Goal: Task Accomplishment & Management: Complete application form

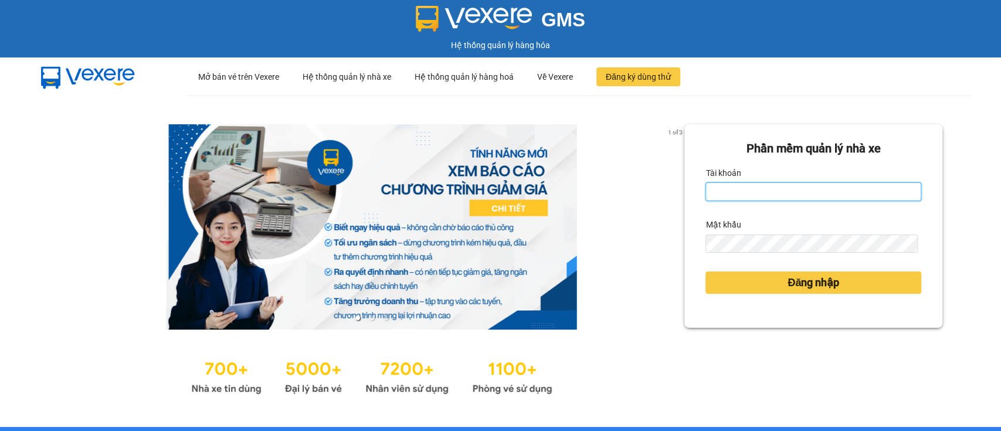
click at [728, 183] on input "Tài khoản" at bounding box center [813, 191] width 216 height 19
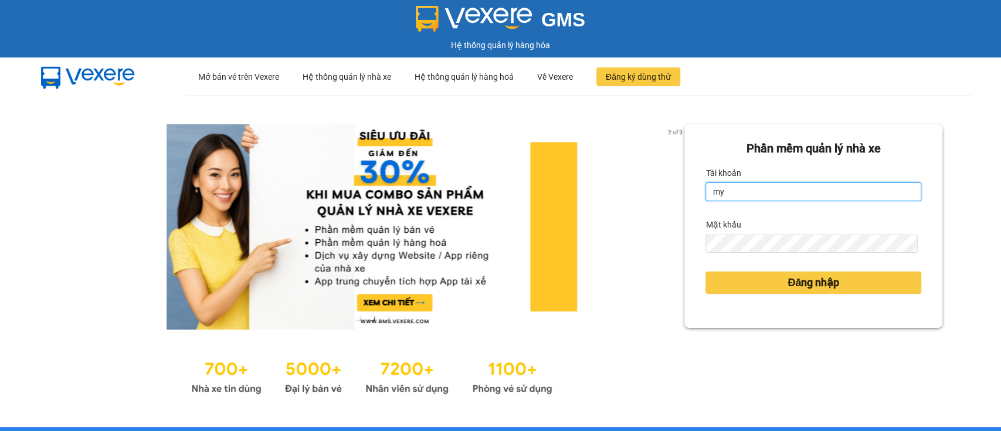
type input "mytran.cutkit"
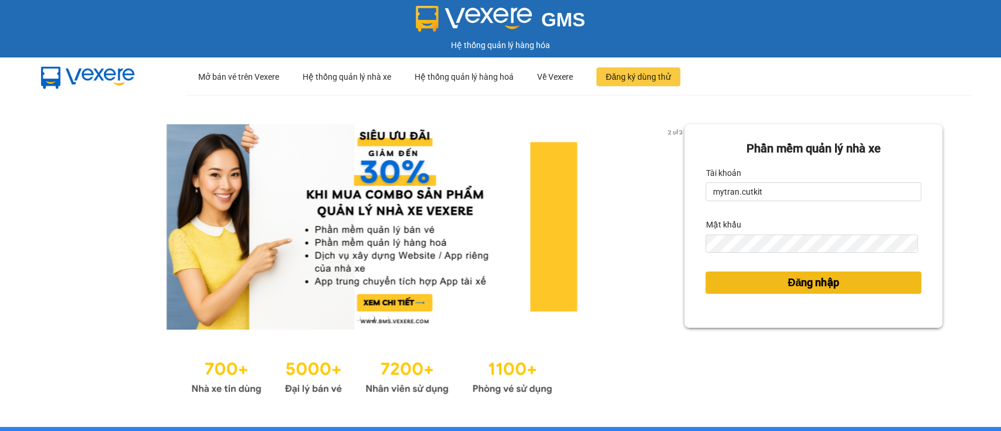
click at [743, 271] on button "Đăng nhập" at bounding box center [813, 282] width 216 height 22
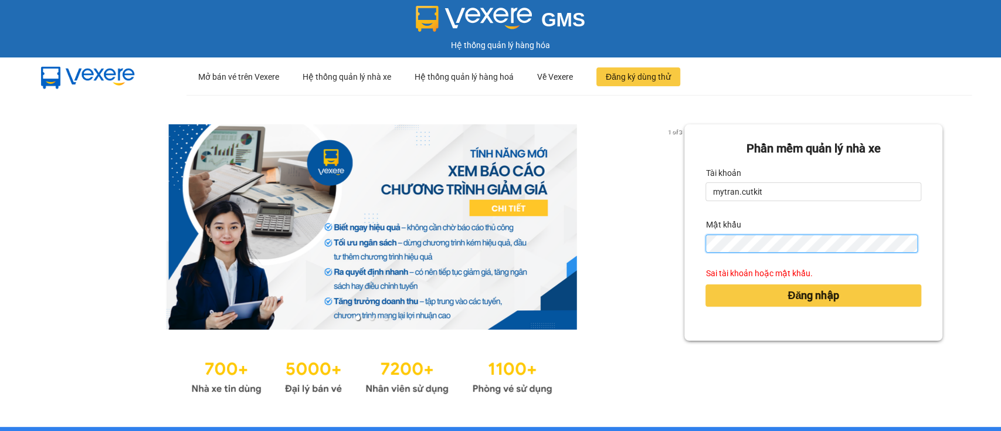
click at [705, 284] on button "Đăng nhập" at bounding box center [813, 295] width 216 height 22
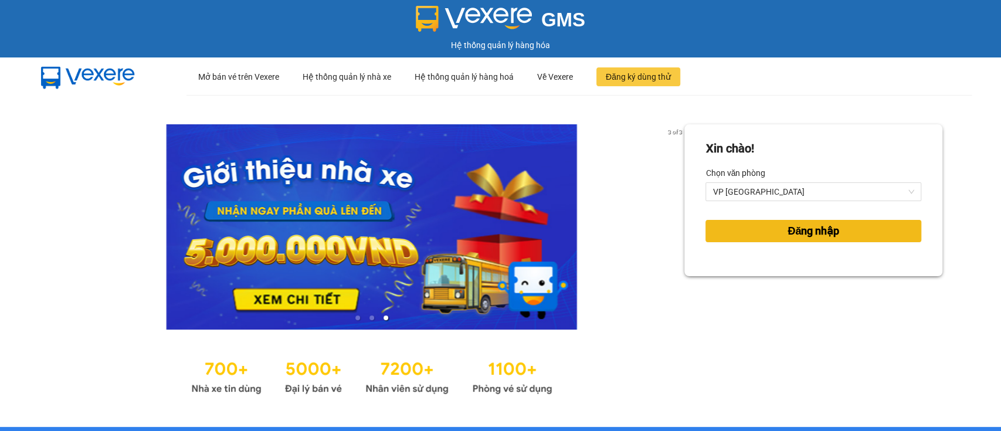
click at [787, 232] on span "Đăng nhập" at bounding box center [813, 231] width 52 height 16
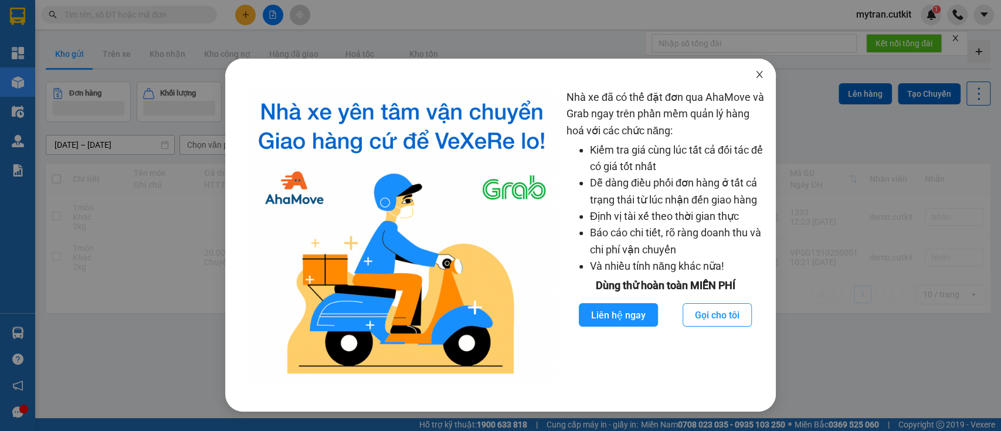
click at [757, 68] on span "Close" at bounding box center [759, 75] width 33 height 33
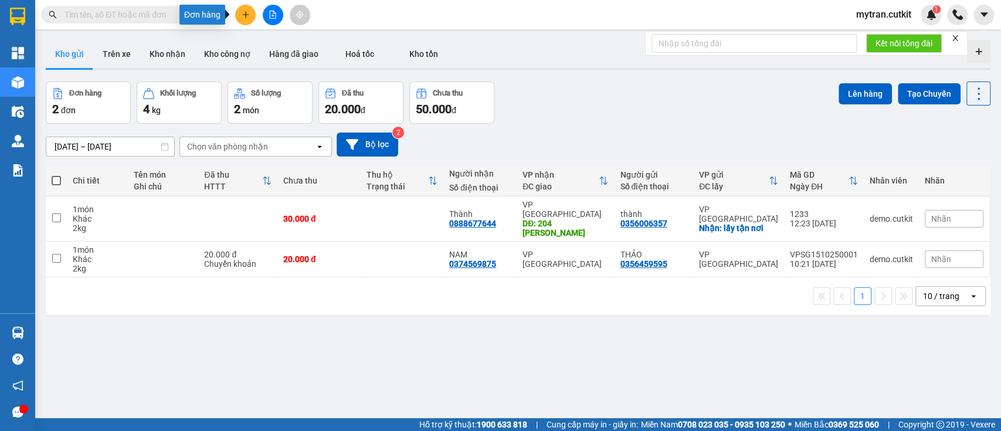
click at [249, 16] on icon "plus" at bounding box center [246, 15] width 8 height 8
click at [260, 39] on div "Tạo đơn hàng" at bounding box center [286, 44] width 88 height 22
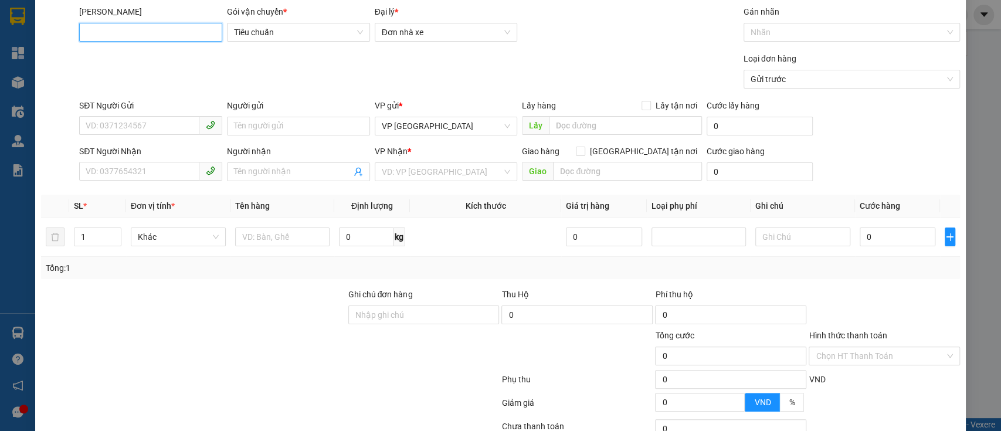
scroll to position [34, 0]
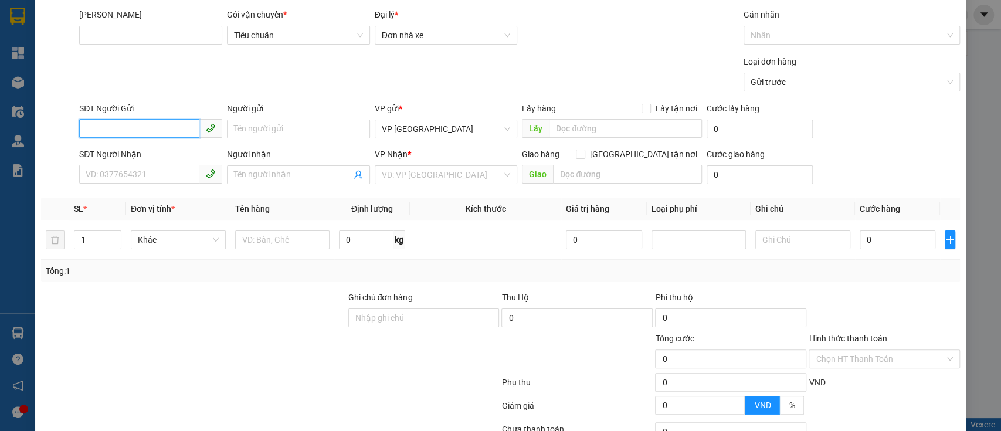
click at [173, 127] on input "SĐT Người Gửi" at bounding box center [139, 128] width 120 height 19
type input "0935103250"
click at [165, 156] on div "0935103250 - Mỹ" at bounding box center [149, 151] width 127 height 13
type input "Mỹ"
type input "123 Nguyễn Chí Thanh"
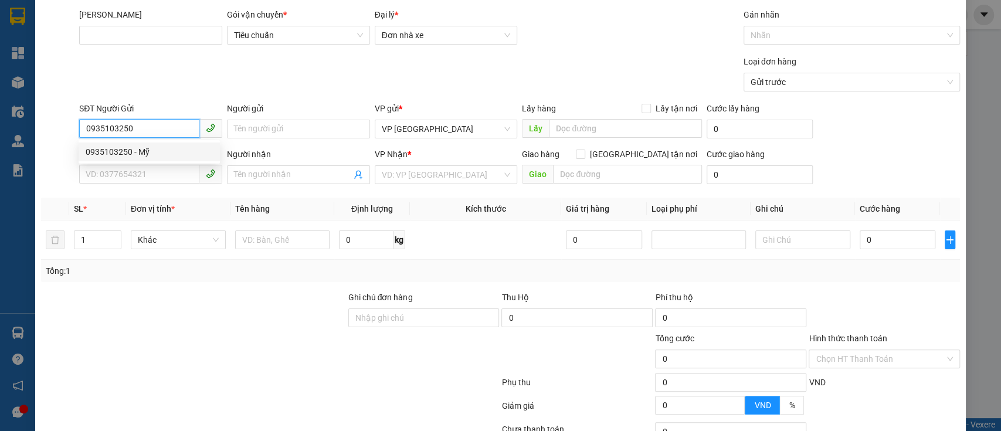
type input "0987123453"
type input "lợi"
type input "50.000"
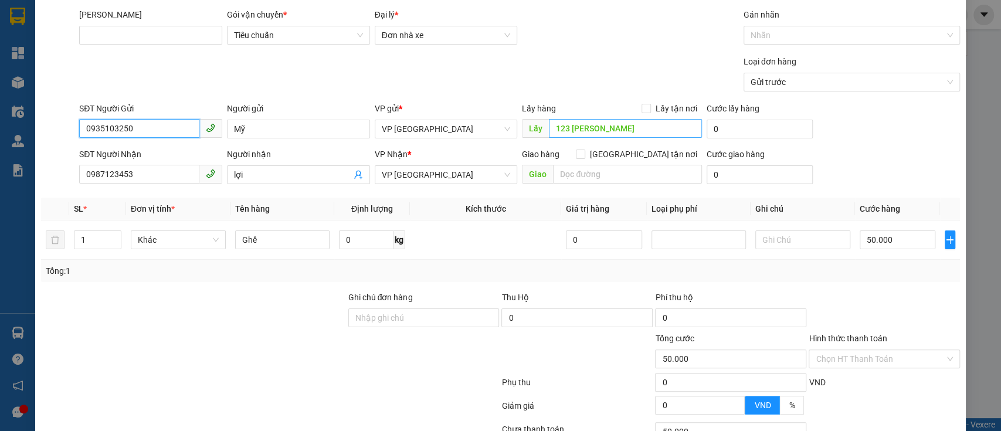
type input "0935103250"
click at [585, 130] on input "123 Nguyễn Chí Thanh" at bounding box center [625, 128] width 153 height 19
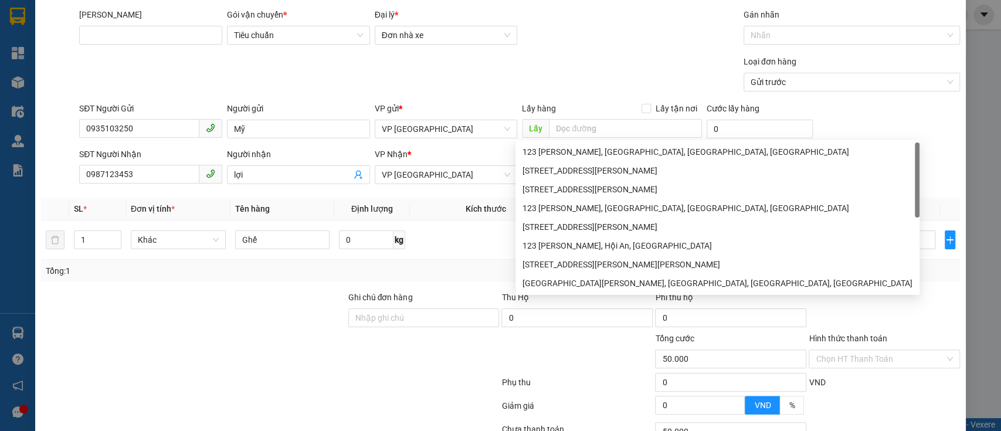
click at [423, 100] on div "Transit Pickup Surcharge Ids Transit Deliver Surcharge Ids Transit Deliver Surc…" at bounding box center [500, 257] width 919 height 499
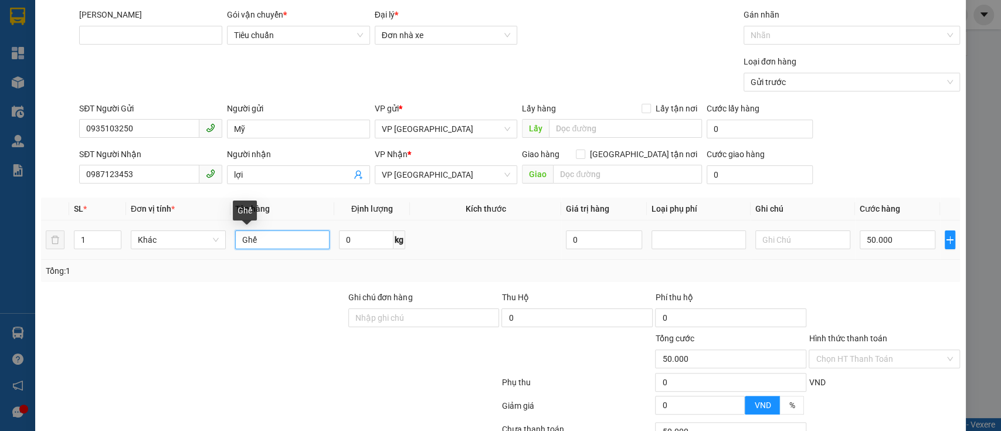
click at [274, 242] on input "Ghế" at bounding box center [282, 239] width 95 height 19
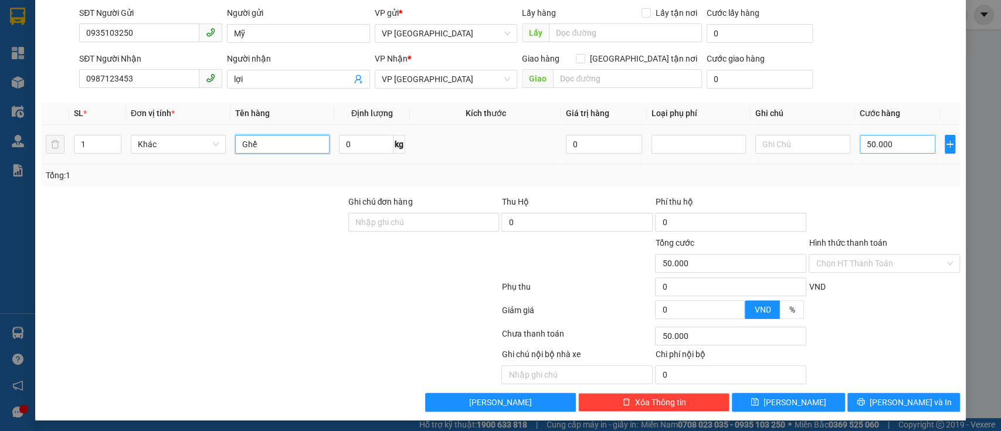
scroll to position [132, 0]
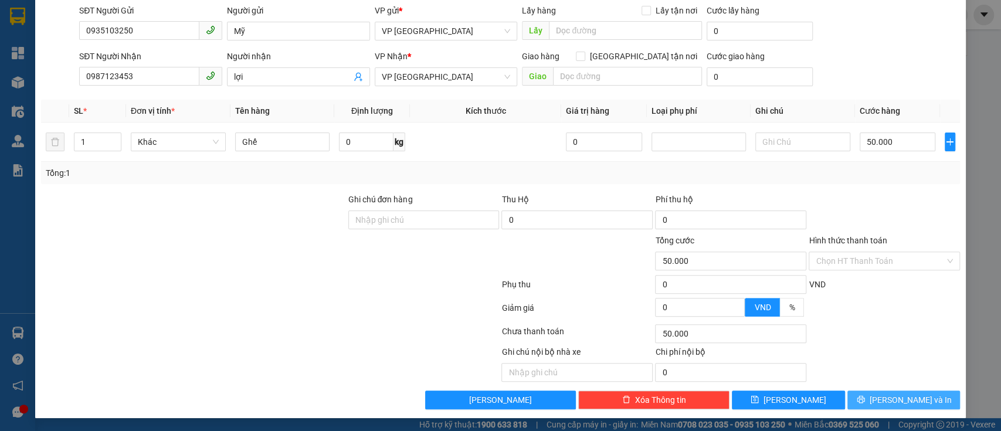
click at [887, 395] on span "[PERSON_NAME] và In" at bounding box center [911, 399] width 82 height 13
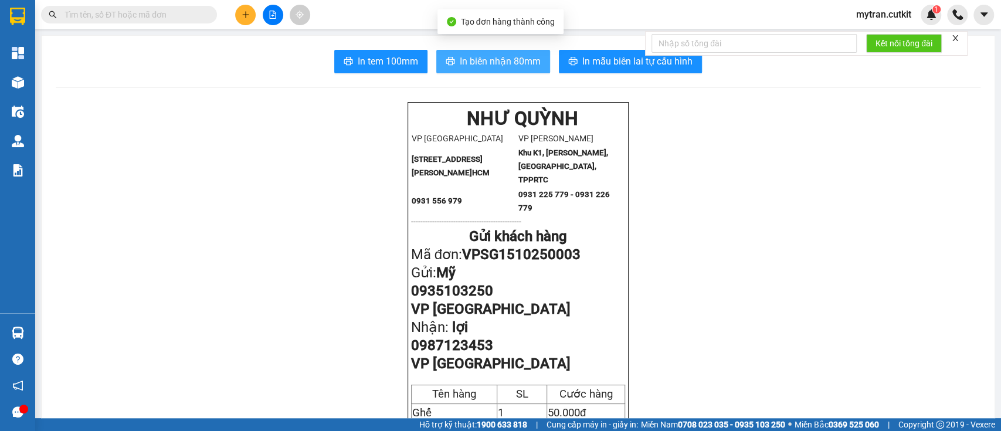
click at [507, 65] on span "In biên nhận 80mm" at bounding box center [500, 61] width 81 height 15
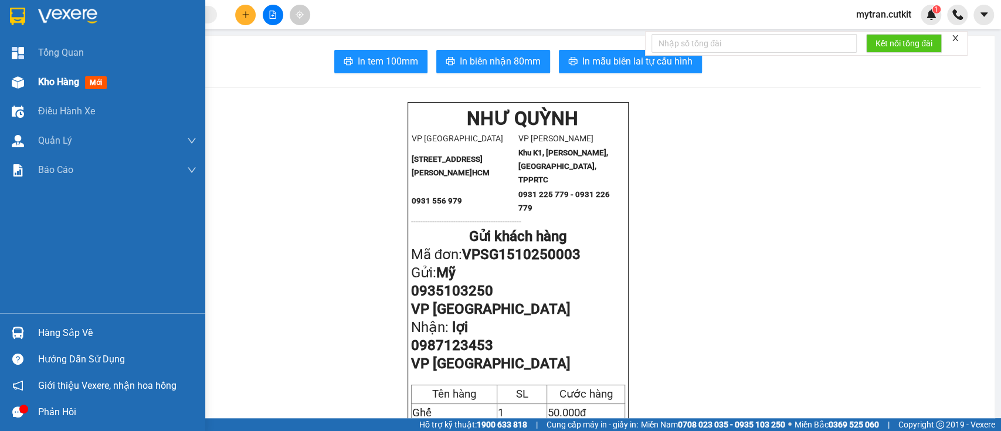
click at [16, 73] on div at bounding box center [18, 82] width 21 height 21
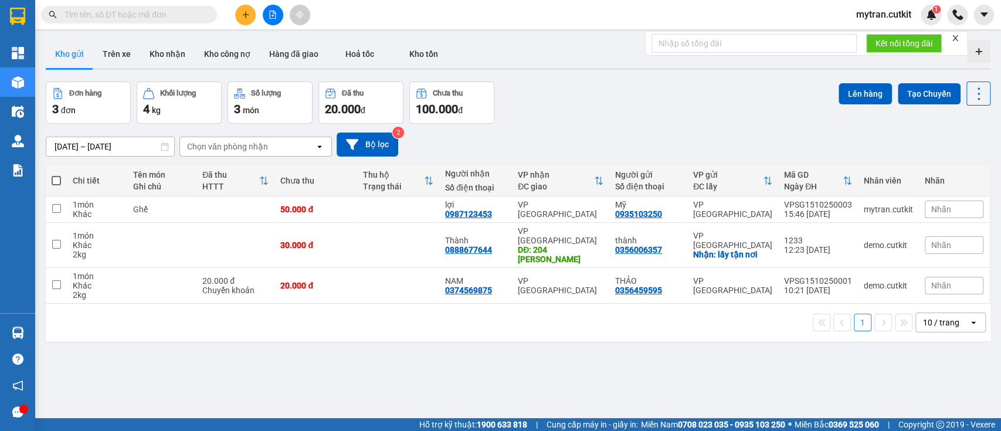
click at [56, 181] on span at bounding box center [56, 180] width 9 height 9
click at [56, 175] on input "checkbox" at bounding box center [56, 175] width 0 height 0
checkbox input "true"
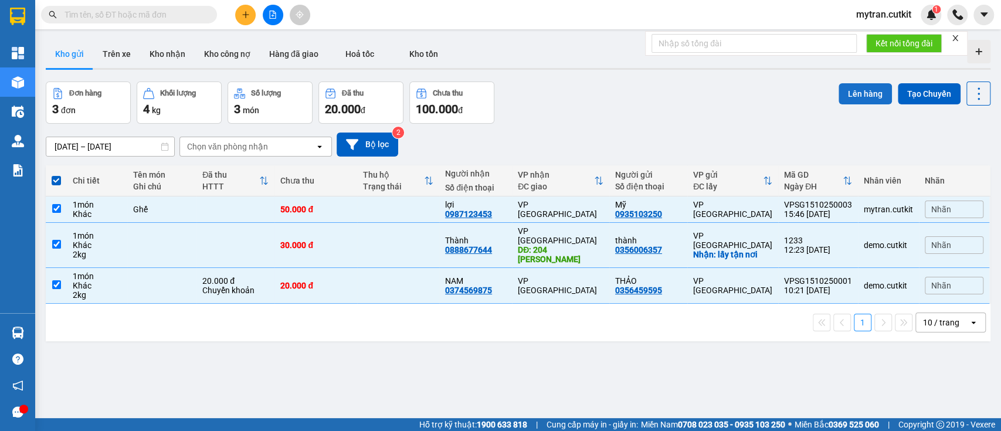
click at [838, 91] on button "Lên hàng" at bounding box center [864, 93] width 53 height 21
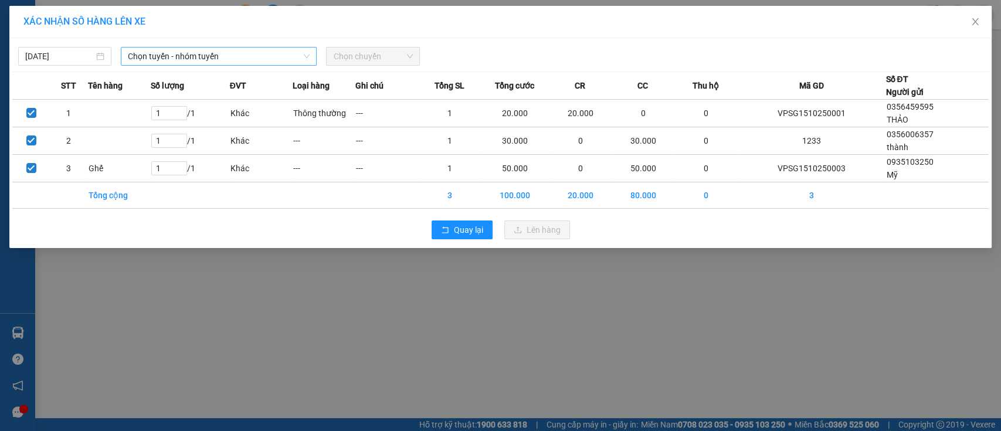
click at [178, 54] on span "Chọn tuyến - nhóm tuyến" at bounding box center [219, 56] width 182 height 18
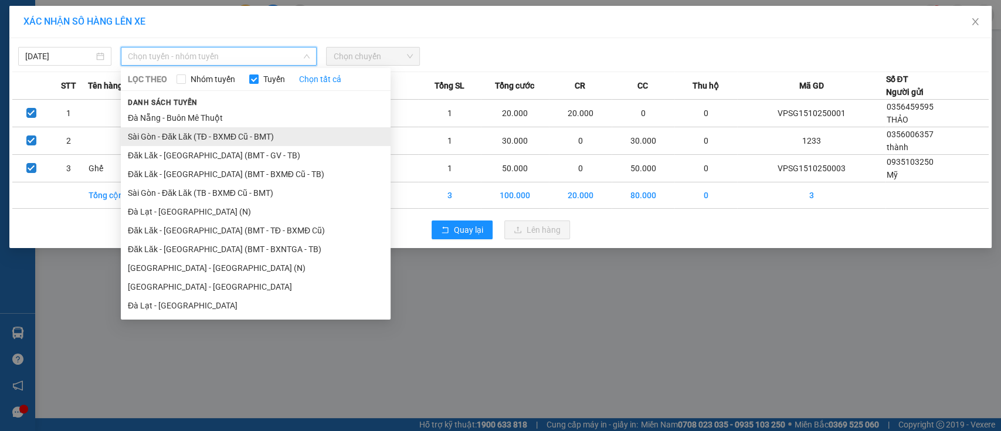
click at [188, 135] on li "Sài Gòn - Đăk Lăk (TĐ - BXMĐ Cũ - BMT)" at bounding box center [256, 136] width 270 height 19
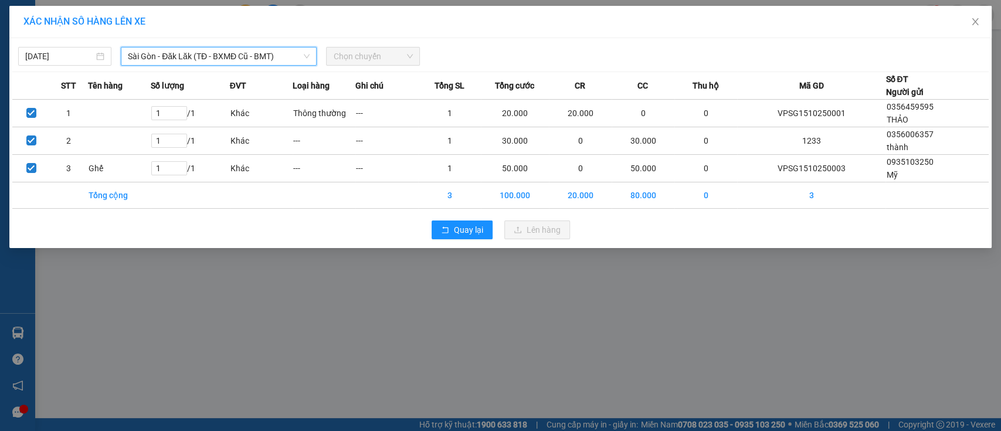
click at [346, 51] on span "Chọn chuyến" at bounding box center [372, 56] width 79 height 18
click at [372, 57] on span "Chọn chuyến" at bounding box center [372, 56] width 79 height 18
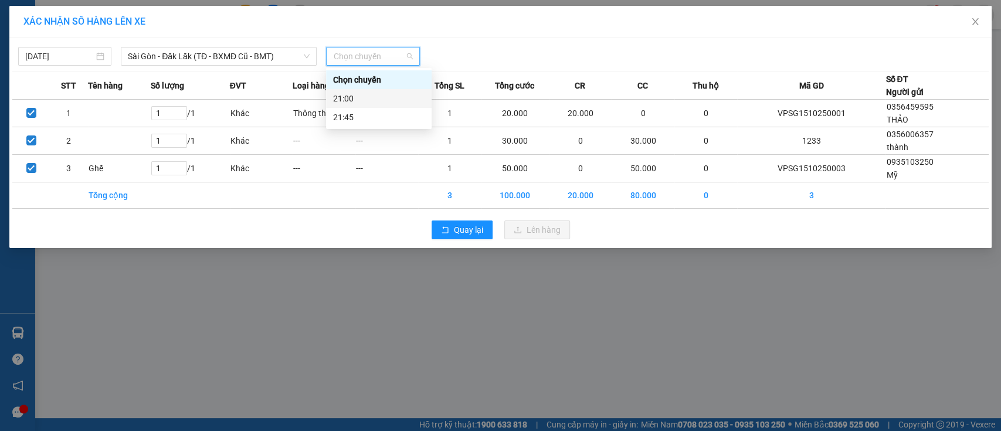
click at [361, 95] on div "21:00" at bounding box center [378, 98] width 91 height 13
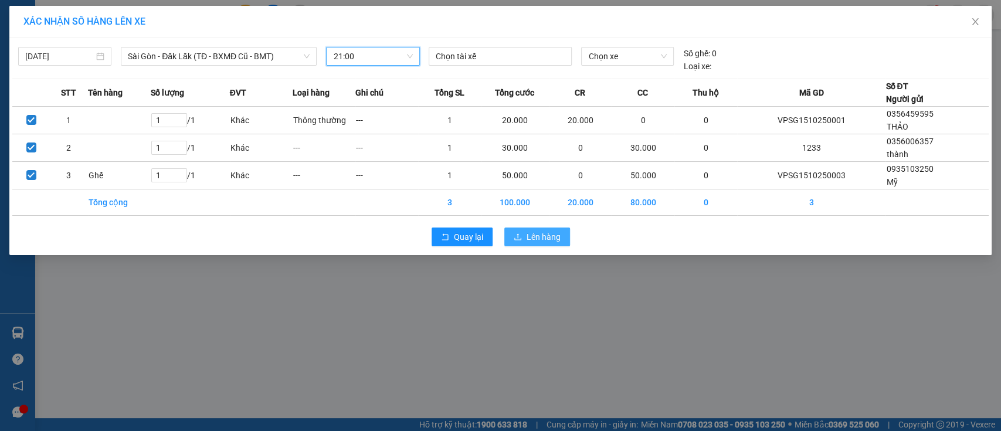
click at [523, 232] on button "Lên hàng" at bounding box center [537, 236] width 66 height 19
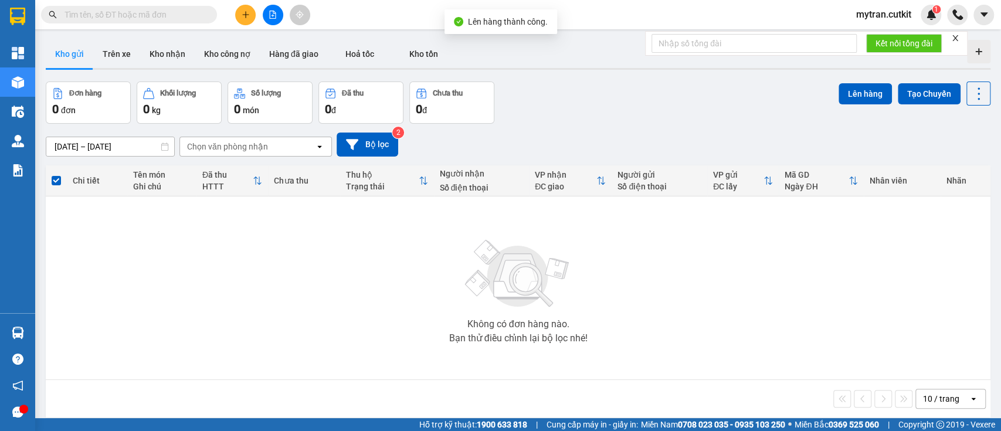
click at [270, 18] on icon "file-add" at bounding box center [273, 15] width 6 height 8
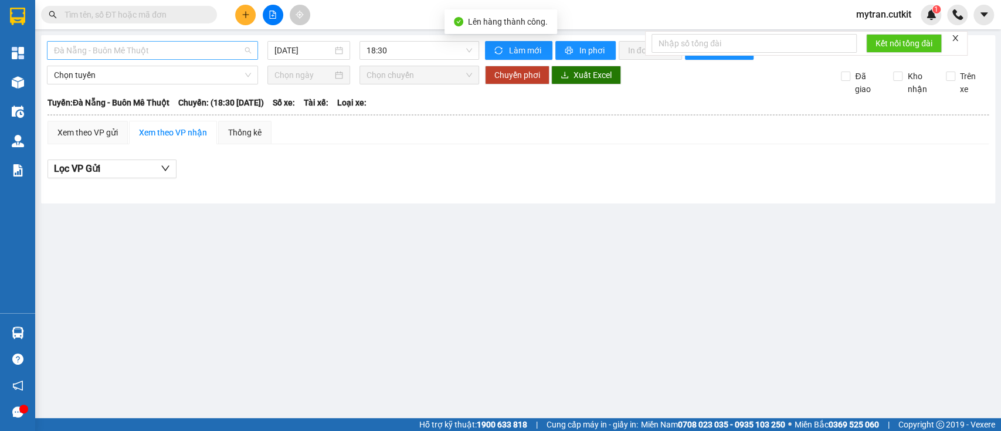
click at [208, 51] on span "Đà Nẵng - Buôn Mê Thuột" at bounding box center [152, 51] width 197 height 18
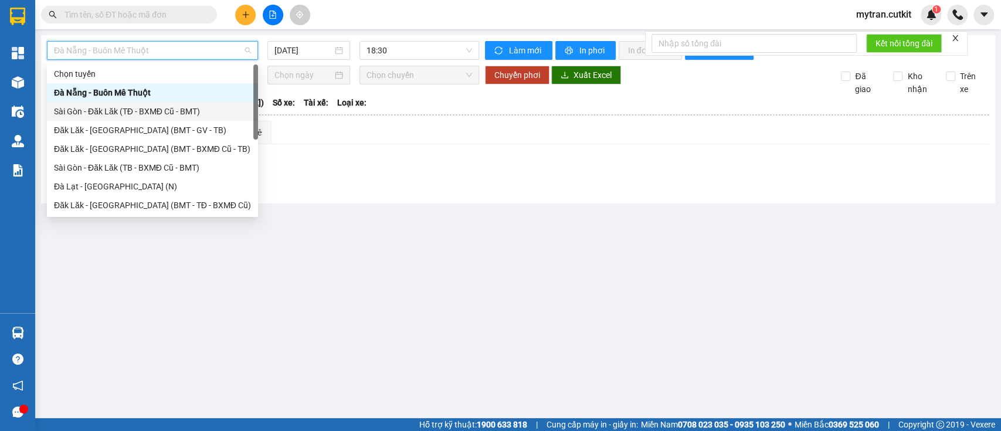
click at [161, 110] on div "Sài Gòn - Đăk Lăk (TĐ - BXMĐ Cũ - BMT)" at bounding box center [152, 111] width 197 height 13
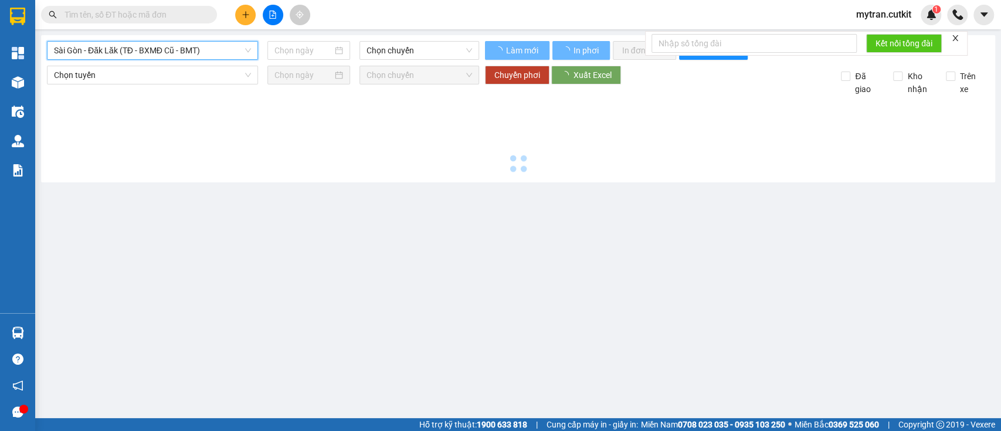
type input "[DATE]"
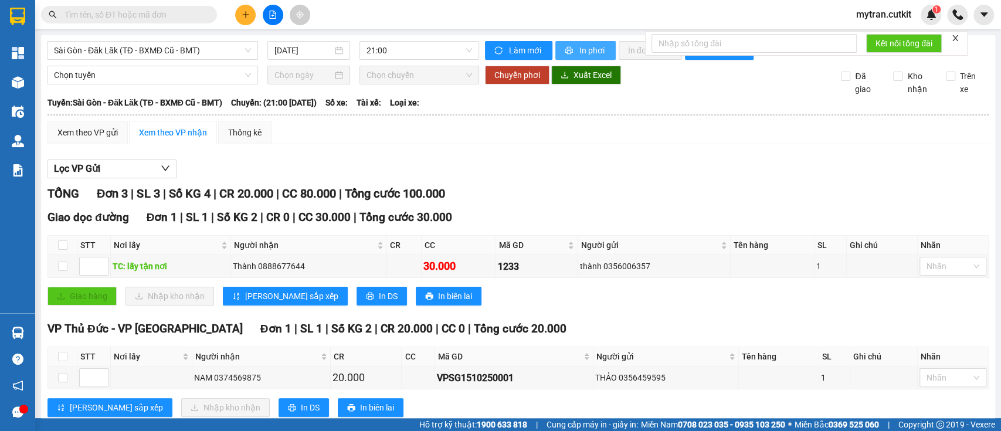
click at [583, 41] on button "In phơi" at bounding box center [585, 50] width 60 height 19
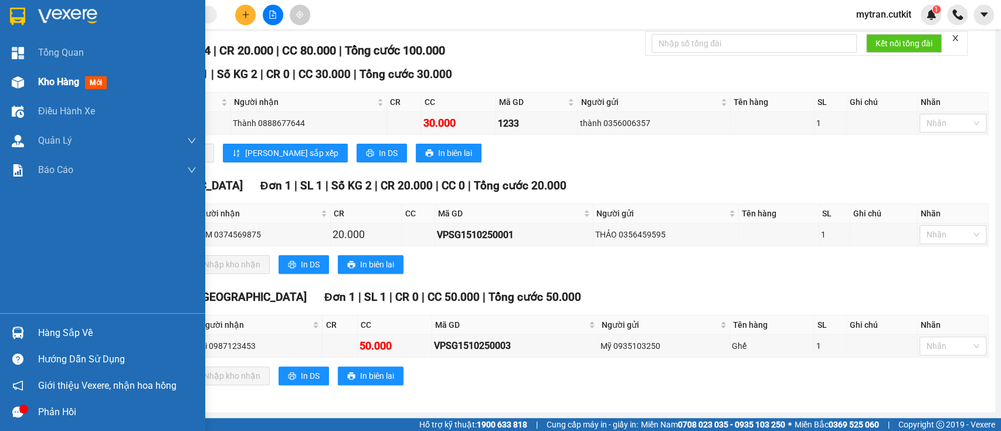
click at [19, 75] on div at bounding box center [18, 82] width 21 height 21
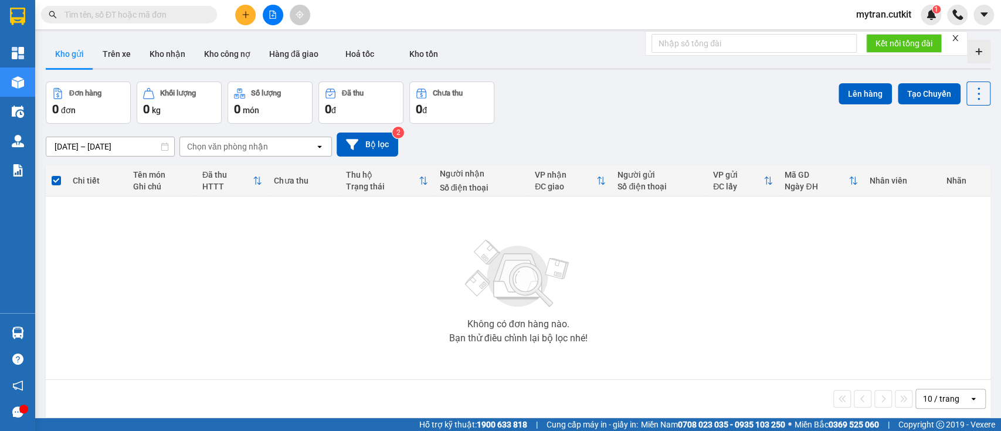
click at [237, 18] on button at bounding box center [245, 15] width 21 height 21
click at [256, 33] on div "Tạo đơn hàng" at bounding box center [286, 44] width 88 height 22
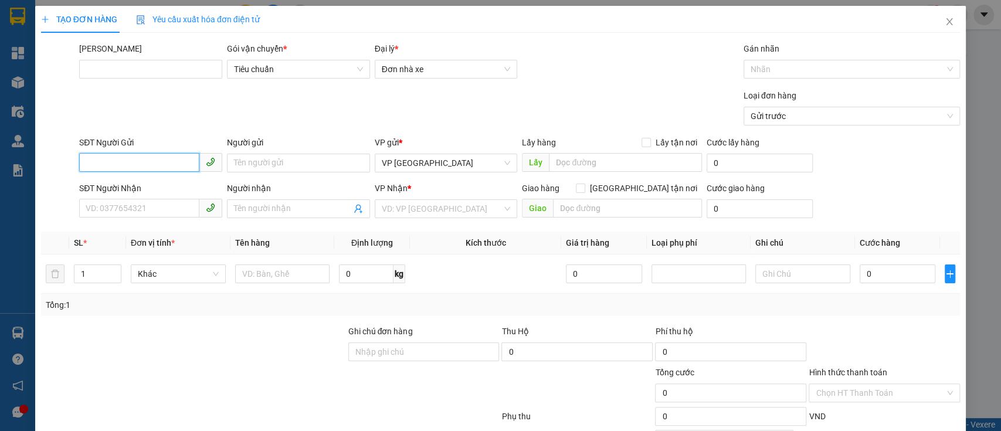
click at [185, 161] on input "SĐT Người Gửi" at bounding box center [139, 162] width 120 height 19
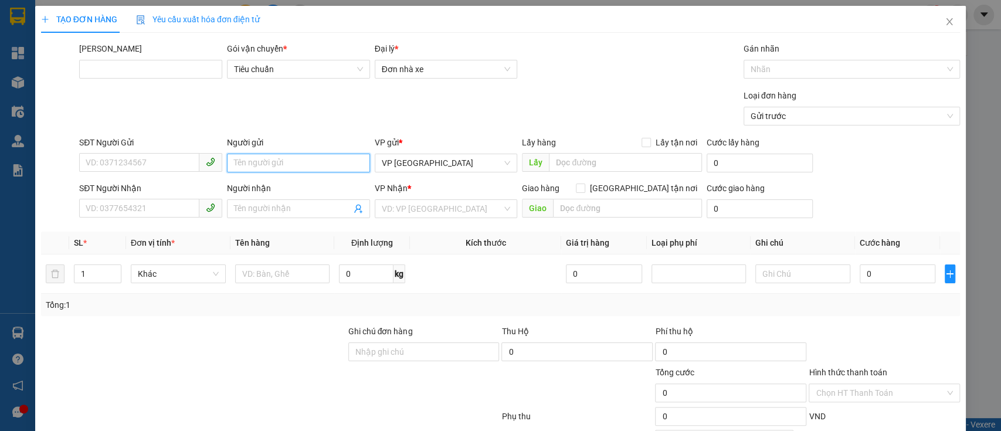
click at [269, 165] on input "Người gửi" at bounding box center [298, 163] width 143 height 19
type input "bình"
click at [269, 187] on div "A Bình - 09878789787" at bounding box center [298, 186] width 135 height 13
type input "09878789787"
type input "A Bình"
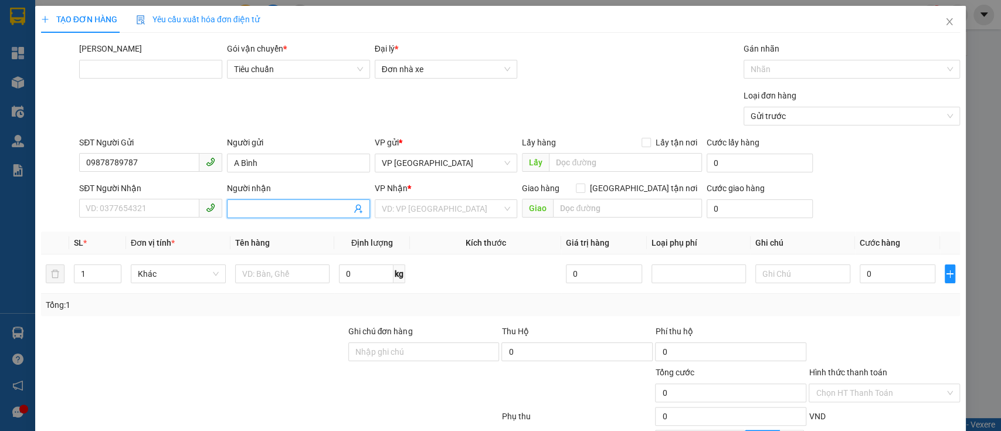
click at [280, 211] on input "Người nhận" at bounding box center [292, 208] width 117 height 13
click at [280, 233] on div "A Bình - 09878789787" at bounding box center [298, 232] width 135 height 13
type input "09878789787"
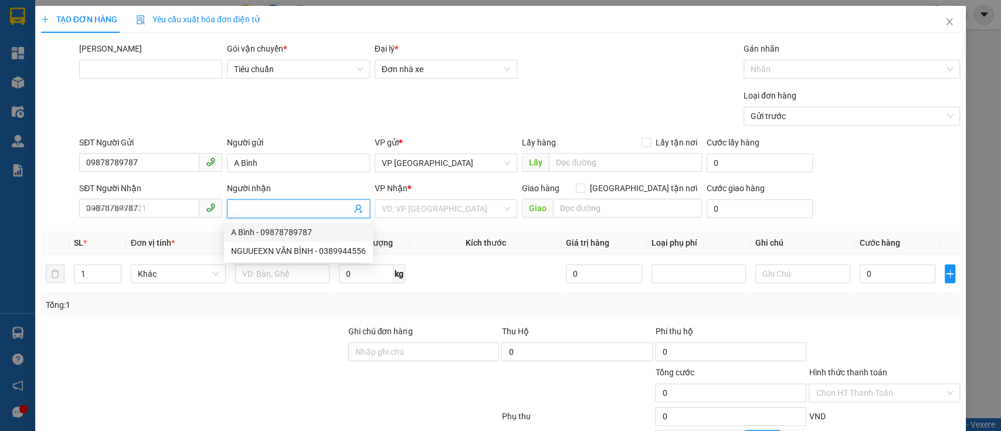
type input "A Bình"
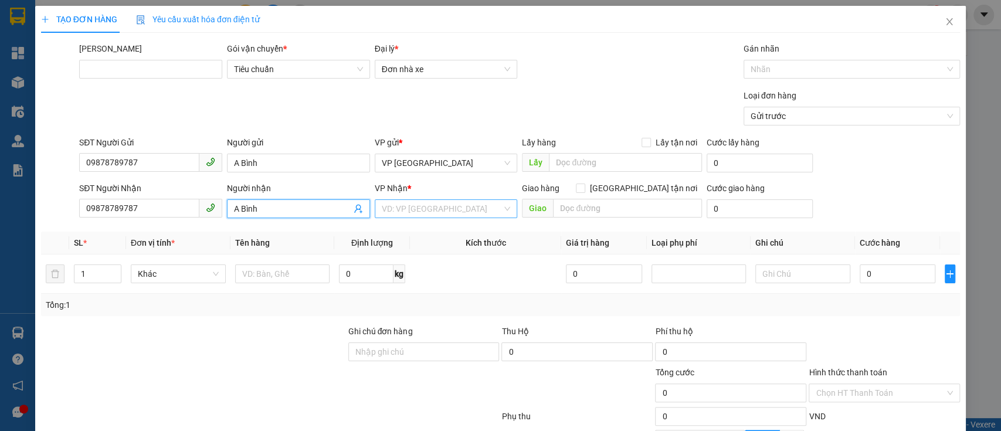
click at [422, 207] on input "search" at bounding box center [442, 209] width 121 height 18
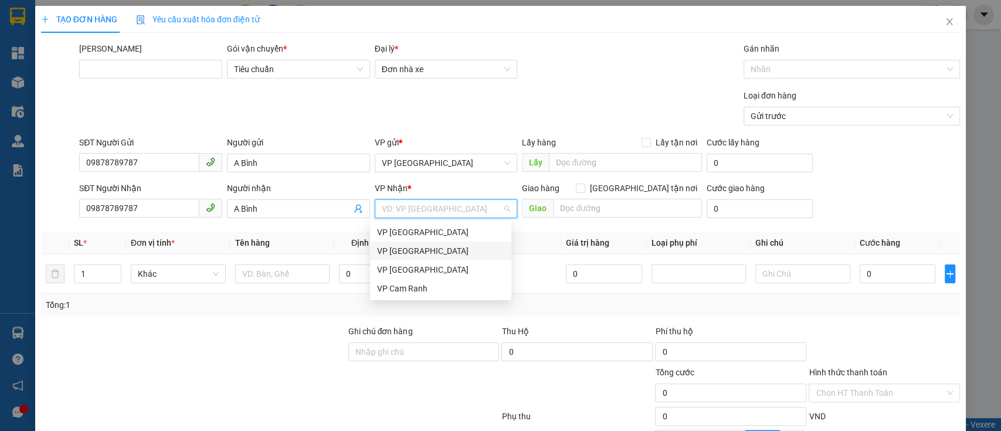
click at [424, 250] on div "VP Thủ Đức" at bounding box center [440, 250] width 127 height 13
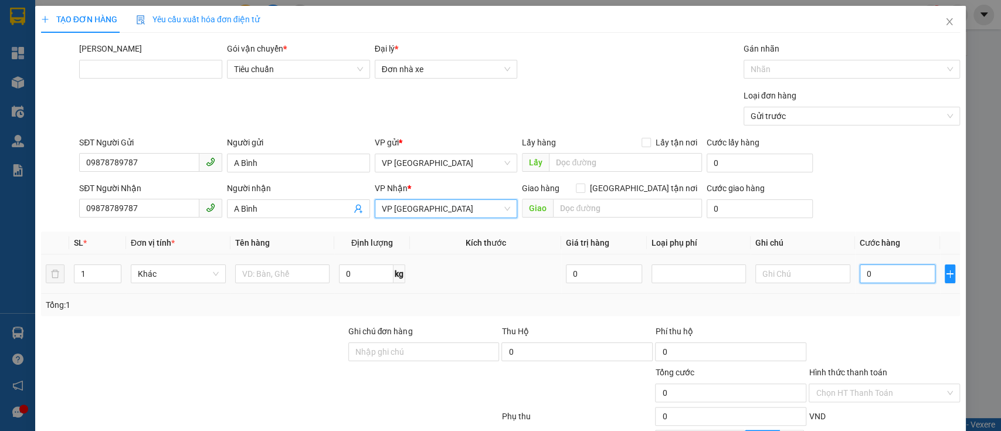
click at [867, 276] on input "0" at bounding box center [898, 273] width 76 height 19
type input "5"
type input "50"
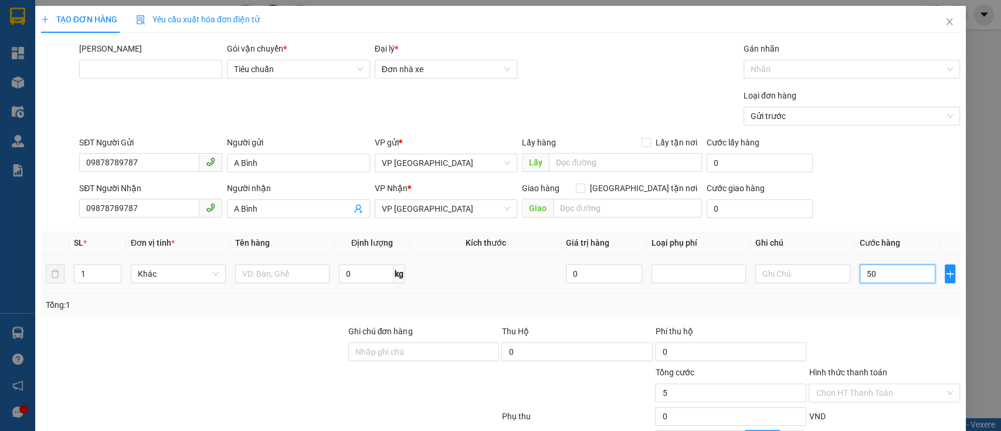
type input "50"
type input "500"
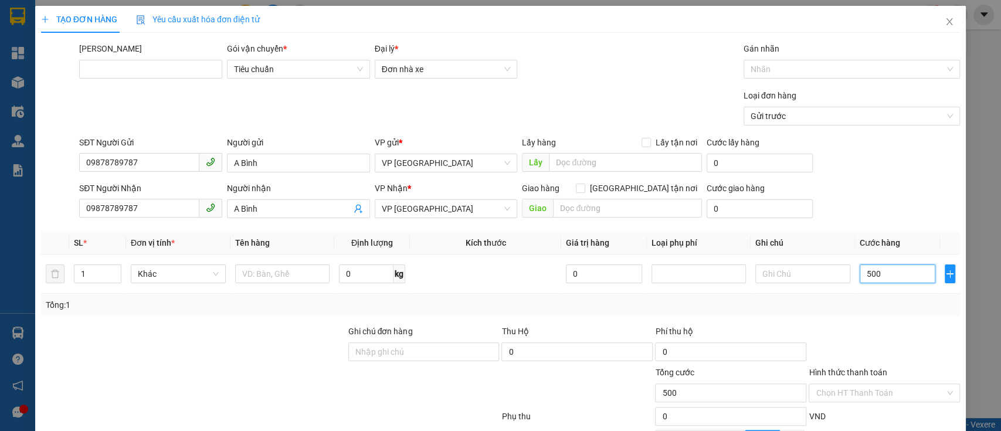
scroll to position [132, 0]
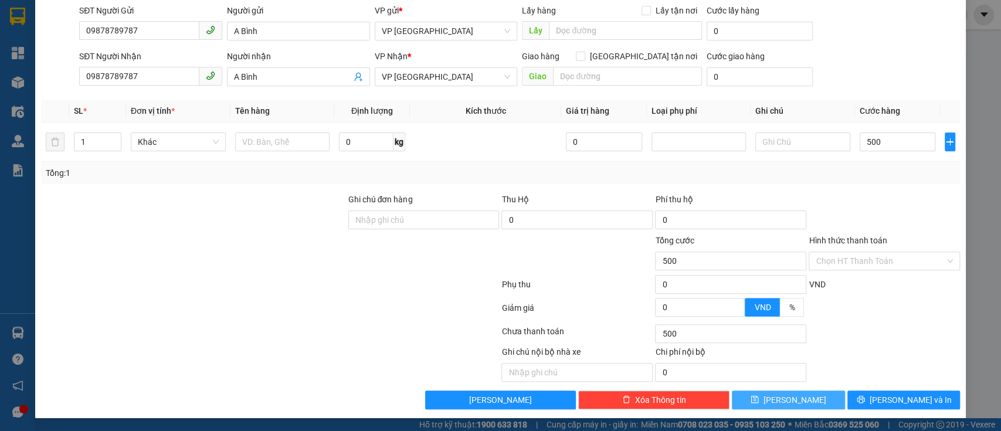
click at [797, 394] on button "[PERSON_NAME]" at bounding box center [788, 399] width 113 height 19
type input "500.000"
type input "0"
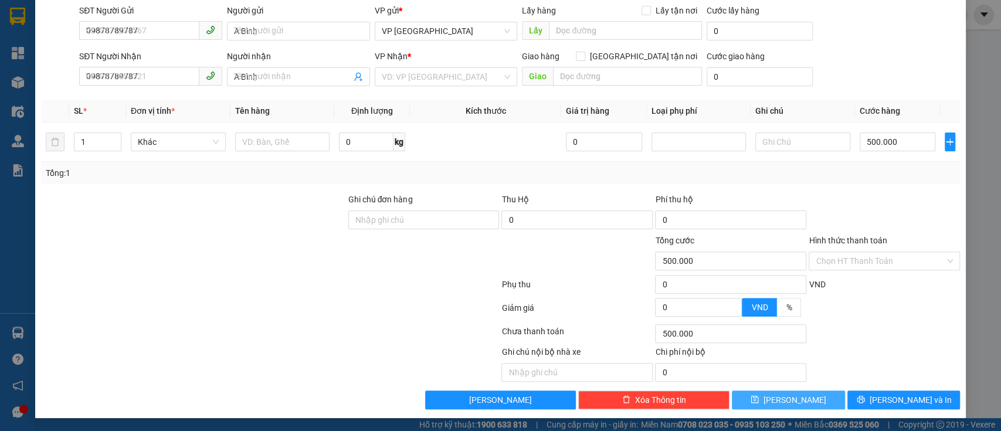
type input "0"
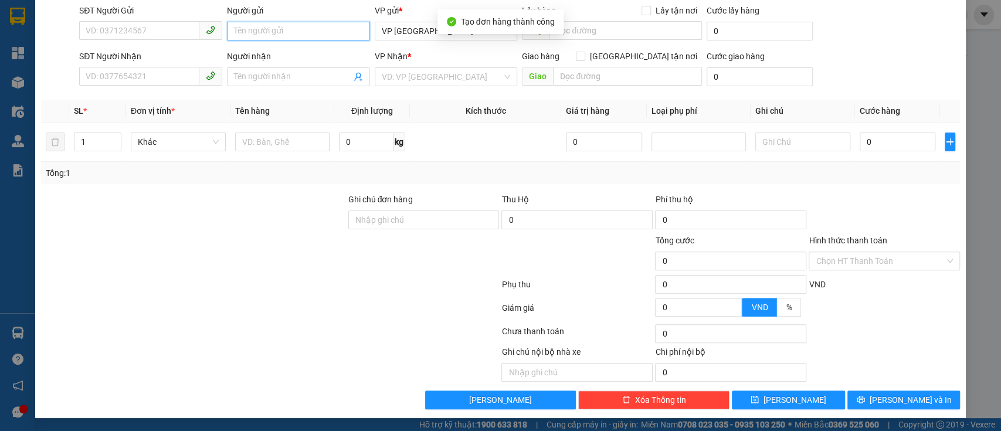
click at [252, 30] on input "Người gửi" at bounding box center [298, 31] width 143 height 19
type input "lâm"
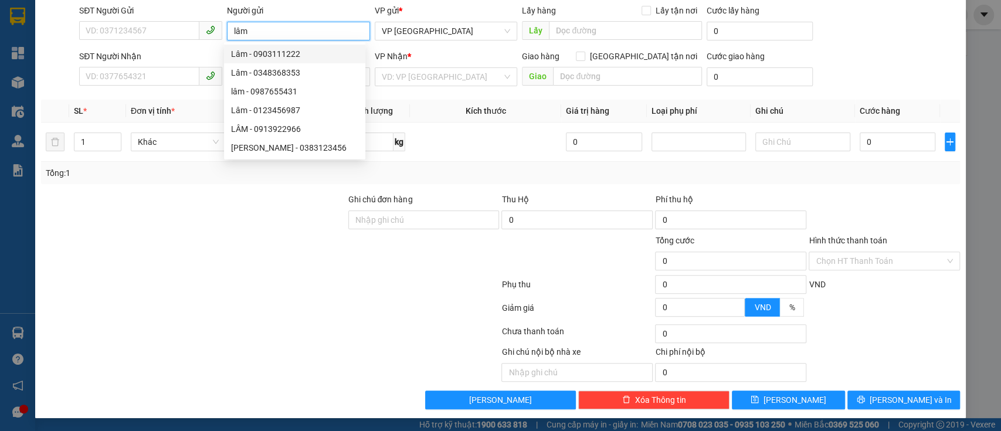
click at [263, 62] on div "Lâm - 0903111222" at bounding box center [294, 54] width 141 height 19
type input "0903111222"
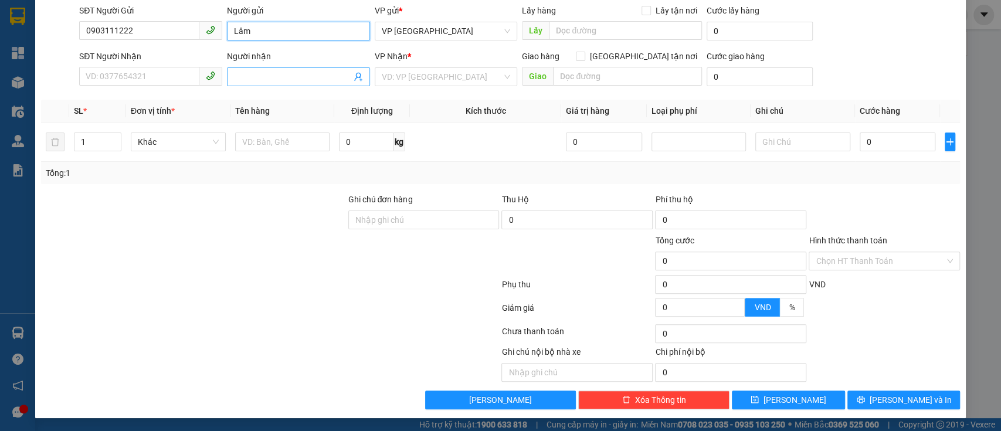
type input "Lâm"
click at [273, 77] on input "Người nhận" at bounding box center [292, 76] width 117 height 13
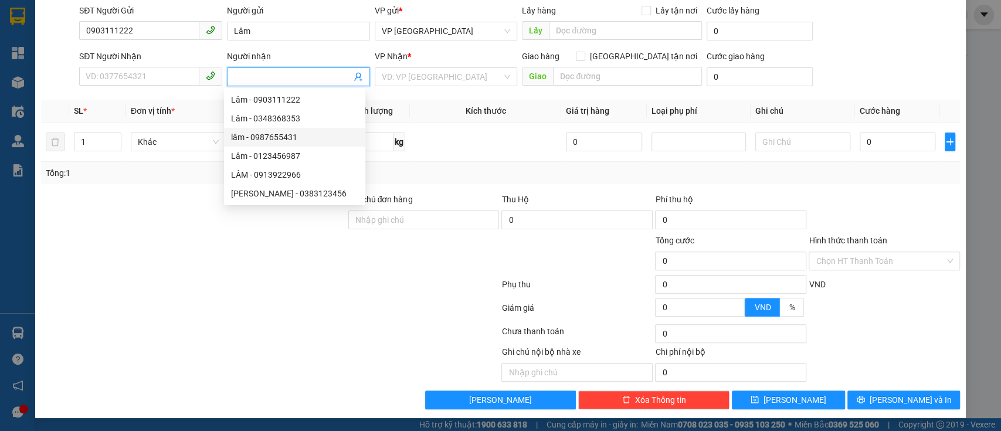
click at [285, 139] on div "lâm - 0987655431" at bounding box center [294, 137] width 127 height 13
type input "0987655431"
type input "lâm"
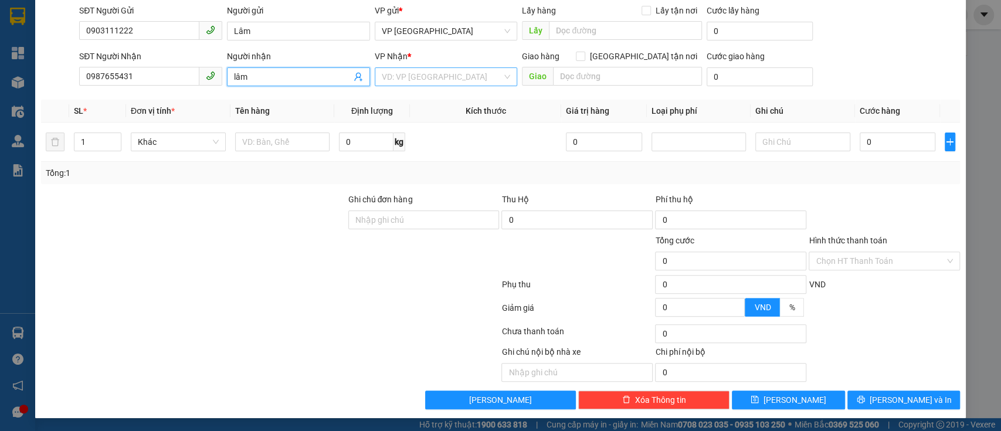
click at [382, 79] on input "search" at bounding box center [442, 77] width 121 height 18
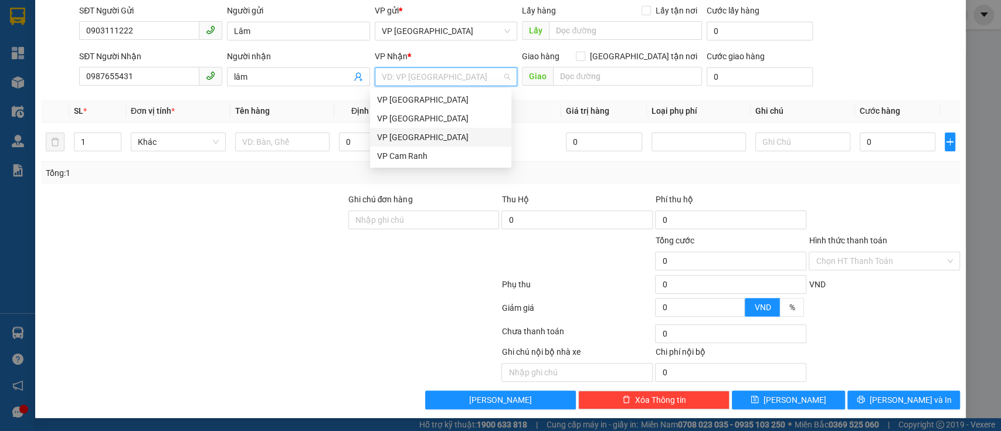
click at [410, 139] on div "VP [GEOGRAPHIC_DATA]" at bounding box center [440, 137] width 127 height 13
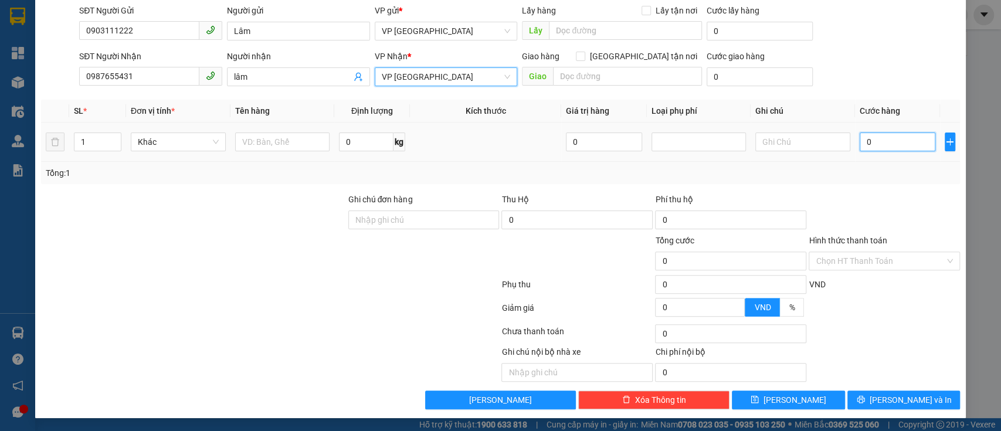
click at [864, 148] on input "0" at bounding box center [898, 142] width 76 height 19
type input "2"
type input "20"
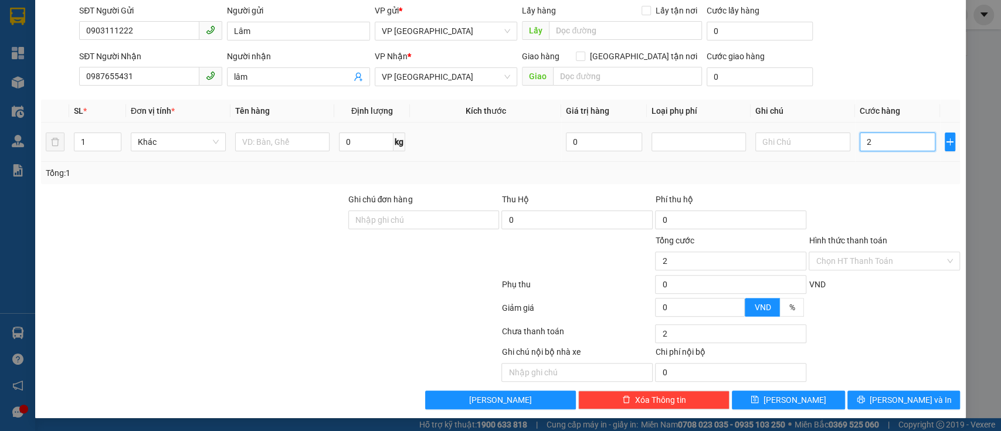
type input "20"
type input "200"
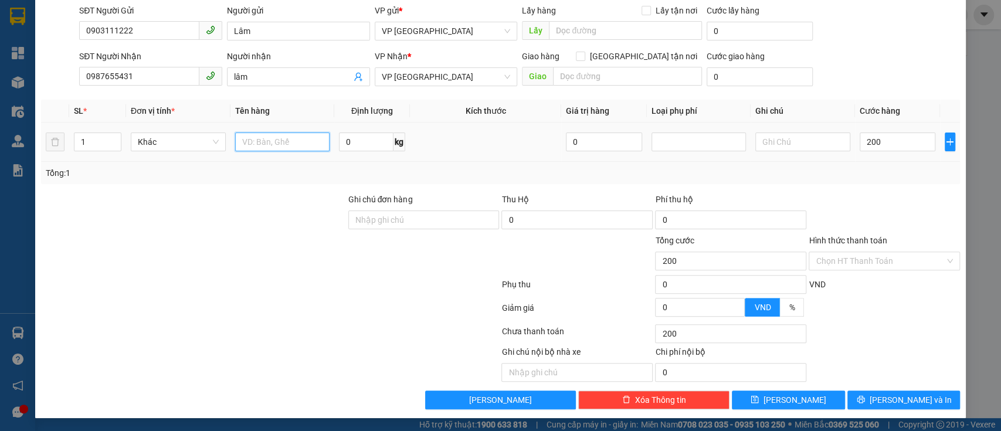
click at [264, 138] on input "text" at bounding box center [282, 142] width 95 height 19
type input "200.000"
type input "ghế"
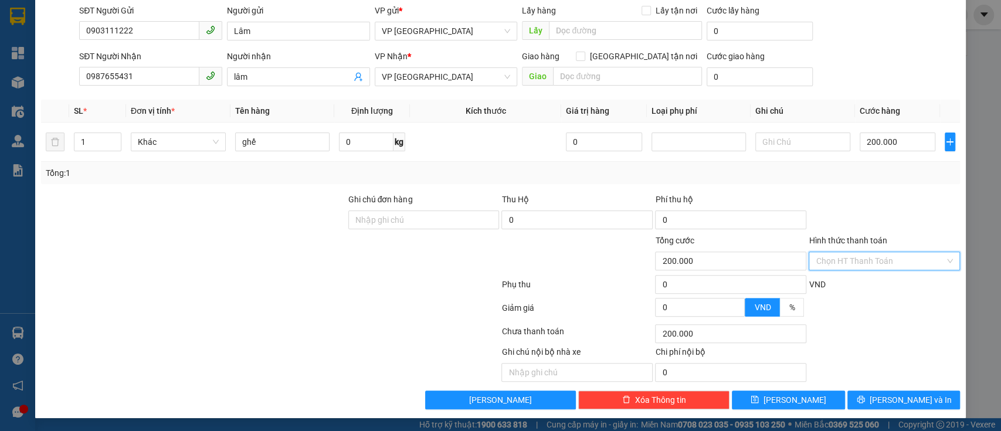
click at [847, 266] on input "Hình thức thanh toán" at bounding box center [880, 261] width 129 height 18
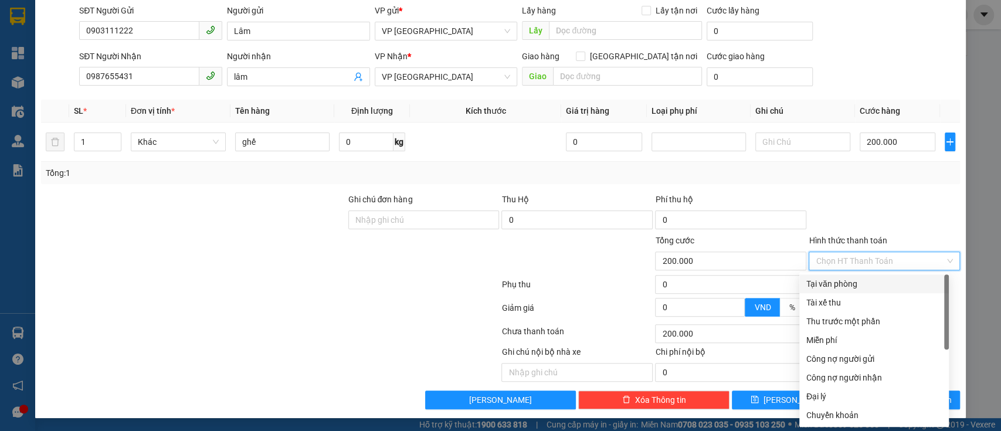
click at [848, 280] on div "Tại văn phòng" at bounding box center [873, 283] width 135 height 13
type input "0"
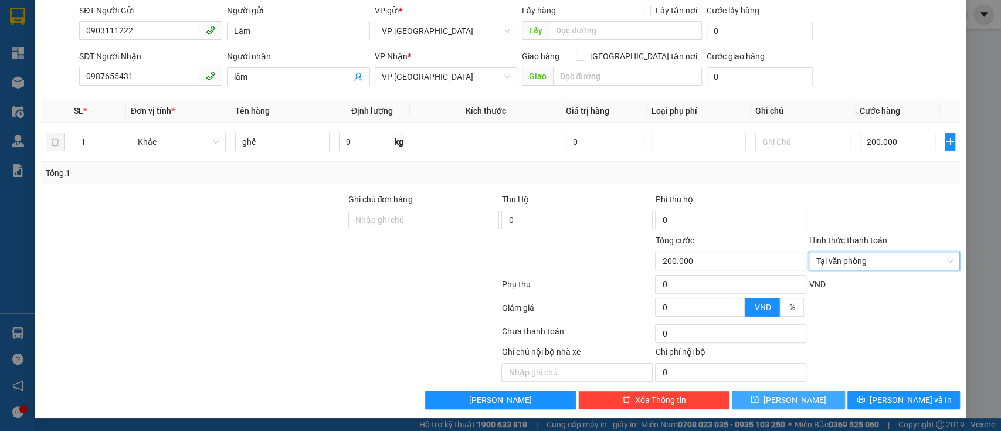
click at [776, 401] on button "[PERSON_NAME]" at bounding box center [788, 399] width 113 height 19
type input "0"
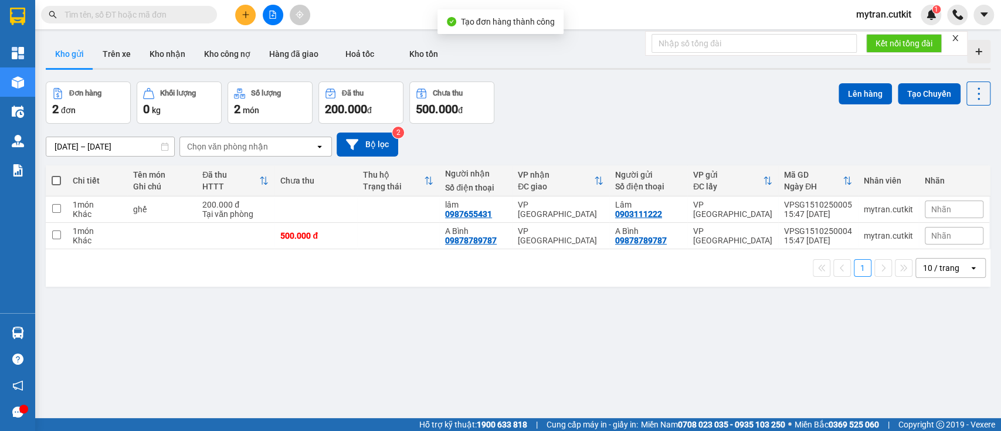
click at [55, 181] on span at bounding box center [56, 180] width 9 height 9
click at [56, 175] on input "checkbox" at bounding box center [56, 175] width 0 height 0
checkbox input "true"
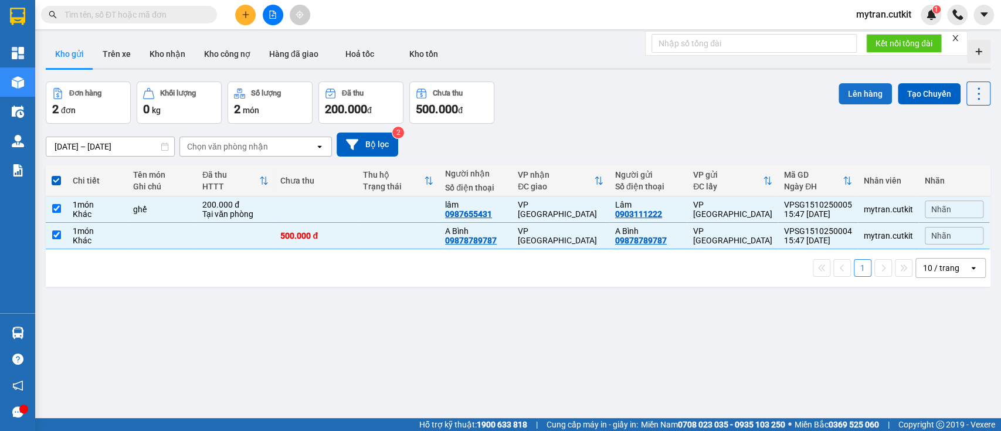
click at [838, 99] on button "Lên hàng" at bounding box center [864, 93] width 53 height 21
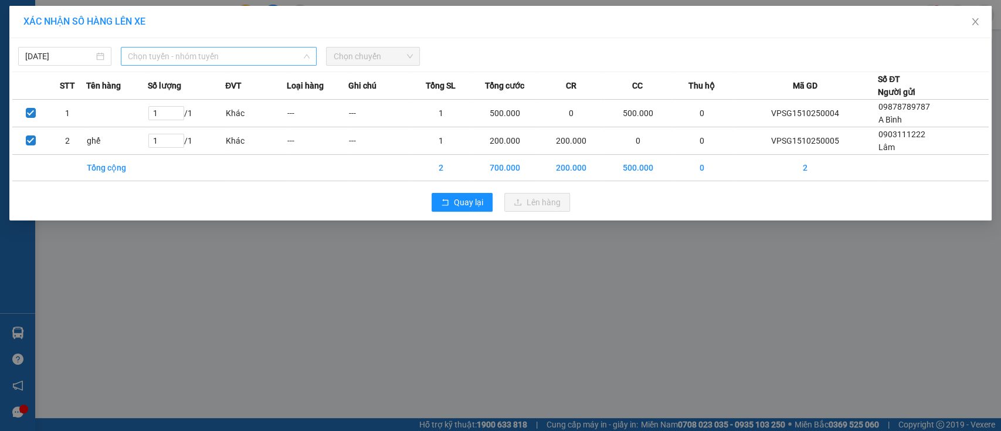
click at [232, 56] on span "Chọn tuyến - nhóm tuyến" at bounding box center [219, 56] width 182 height 18
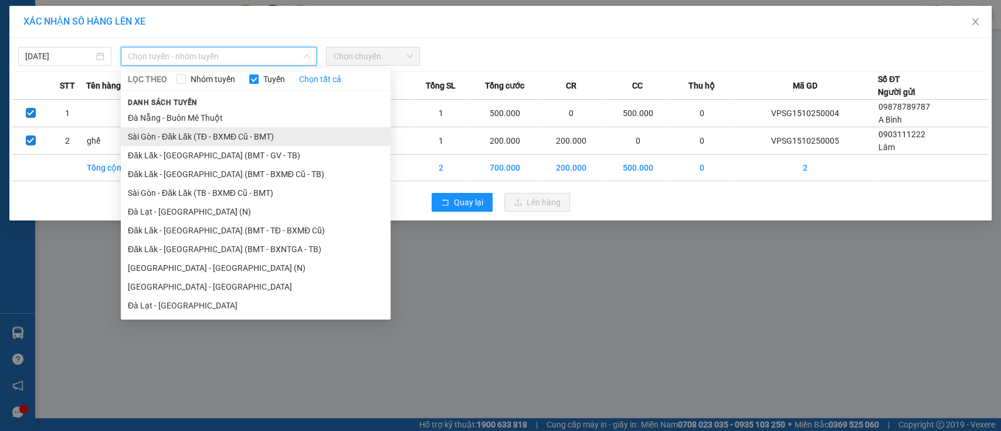
click at [192, 129] on li "Sài Gòn - Đăk Lăk (TĐ - BXMĐ Cũ - BMT)" at bounding box center [256, 136] width 270 height 19
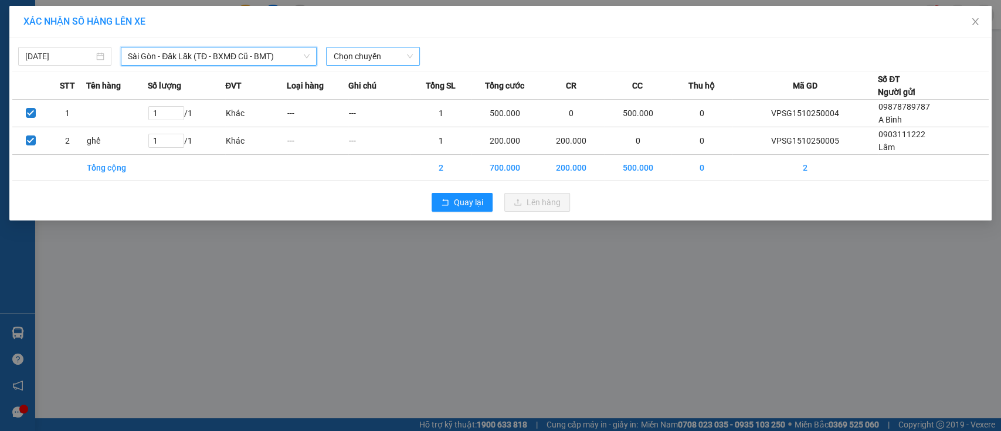
click at [398, 49] on span "Chọn chuyến" at bounding box center [372, 56] width 79 height 18
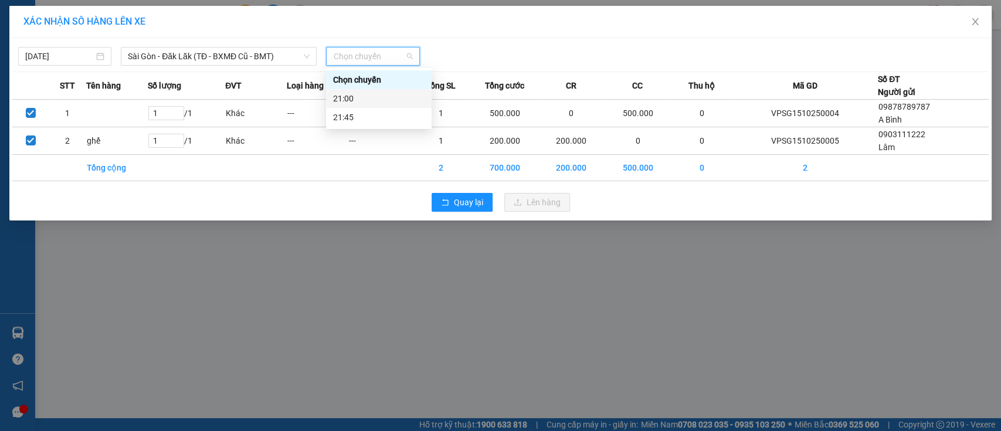
click at [383, 91] on div "21:00" at bounding box center [379, 98] width 106 height 19
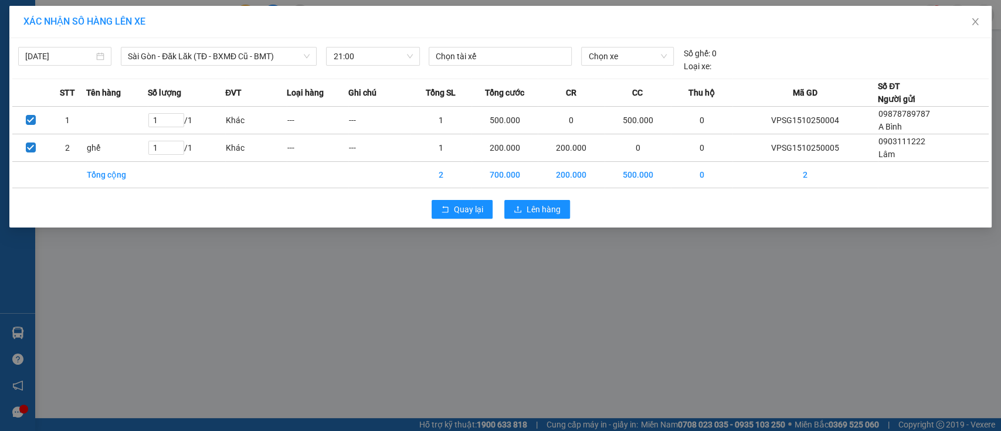
click at [376, 91] on span "Ghi chú" at bounding box center [362, 92] width 28 height 13
click at [541, 203] on span "Lên hàng" at bounding box center [544, 209] width 34 height 13
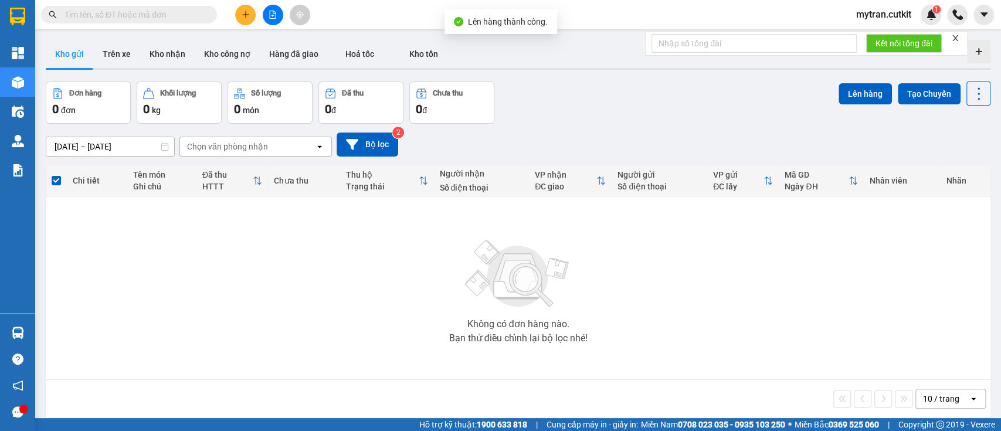
click at [273, 24] on button at bounding box center [273, 15] width 21 height 21
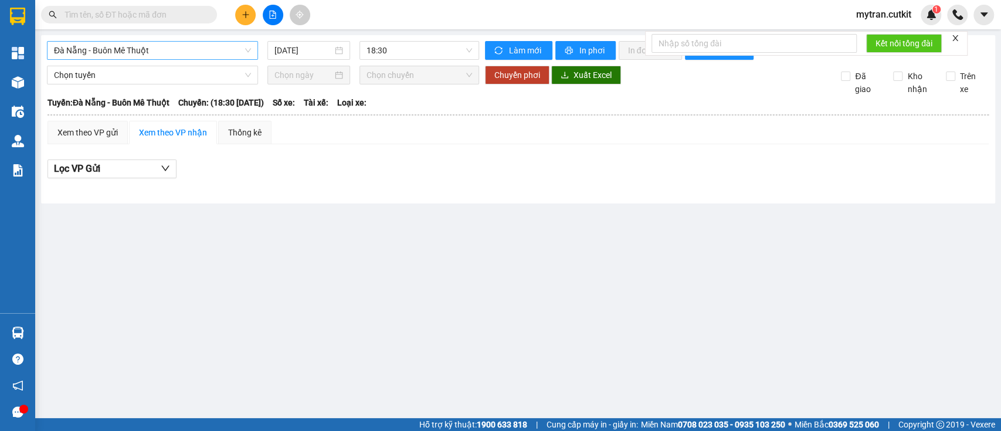
click at [204, 53] on span "Đà Nẵng - Buôn Mê Thuột" at bounding box center [152, 51] width 197 height 18
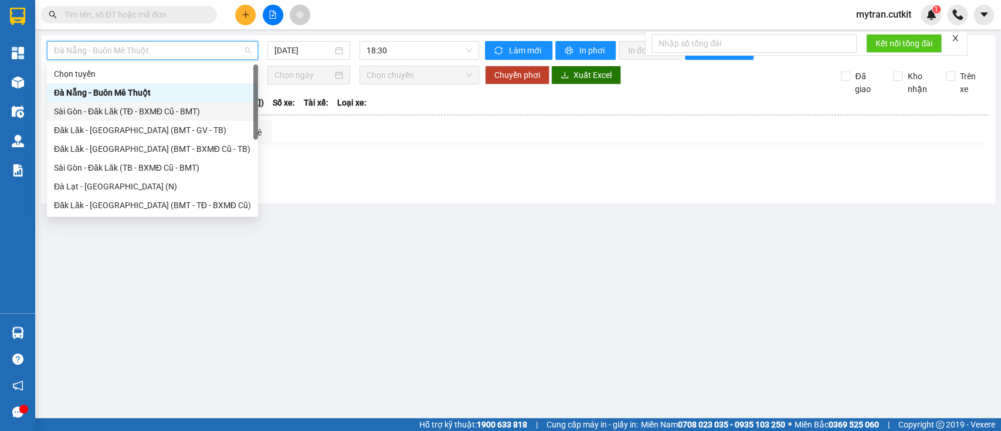
click at [172, 108] on div "Sài Gòn - Đăk Lăk (TĐ - BXMĐ Cũ - BMT)" at bounding box center [152, 111] width 197 height 13
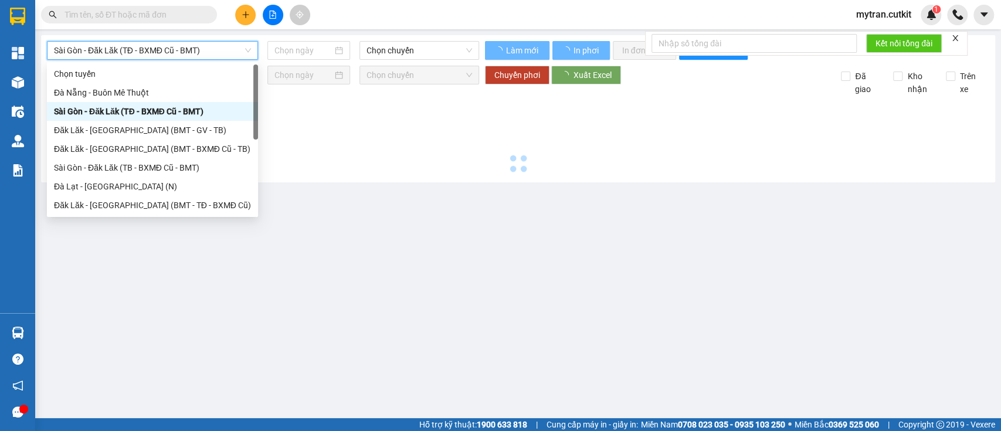
type input "[DATE]"
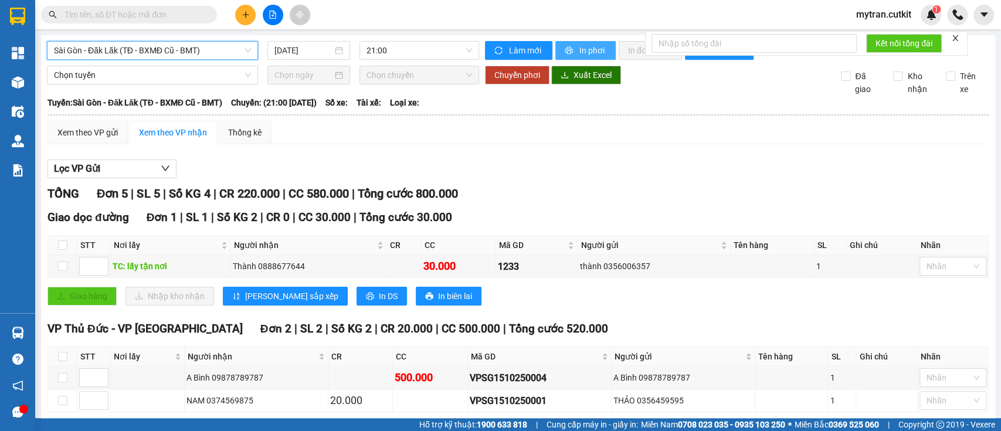
click at [579, 52] on span "In phơi" at bounding box center [592, 50] width 27 height 13
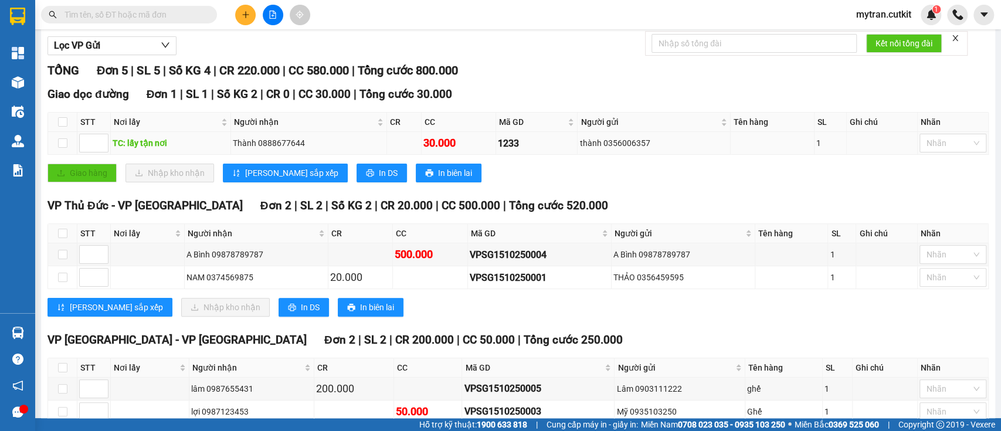
scroll to position [134, 0]
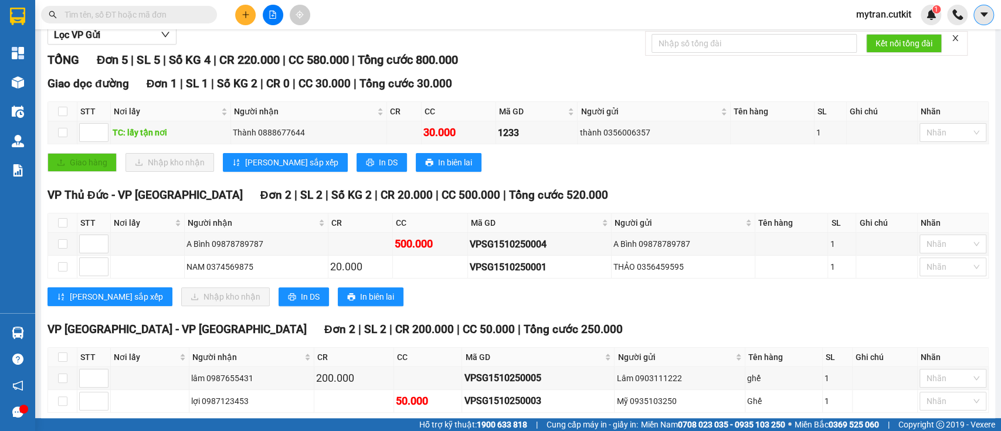
click at [984, 21] on button at bounding box center [983, 15] width 21 height 21
click at [886, 16] on span "mytran.cutkit" at bounding box center [884, 14] width 74 height 15
click at [885, 33] on span "Đăng xuất" at bounding box center [889, 36] width 50 height 13
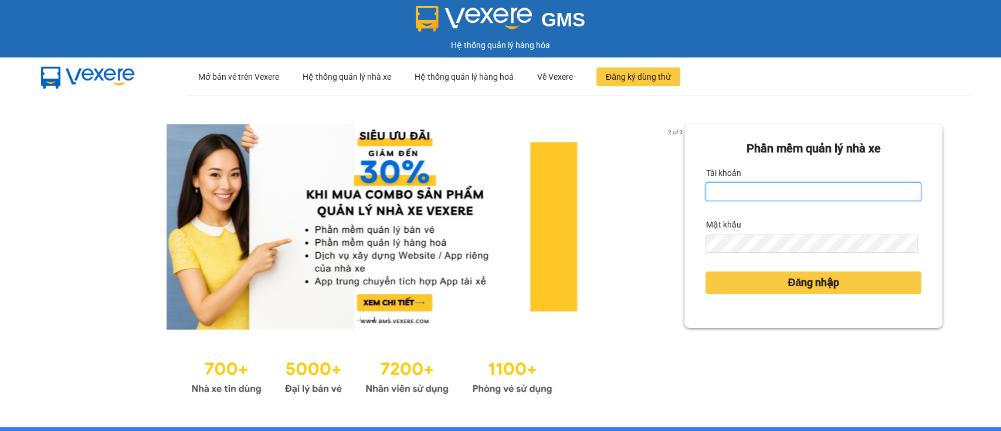
click at [759, 190] on input "Tài khoản" at bounding box center [813, 191] width 216 height 19
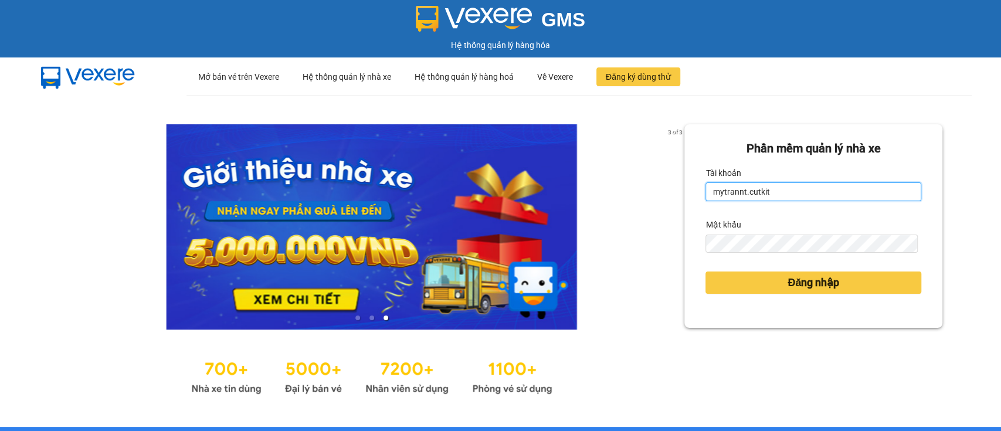
type input "mytrannt.cutkit"
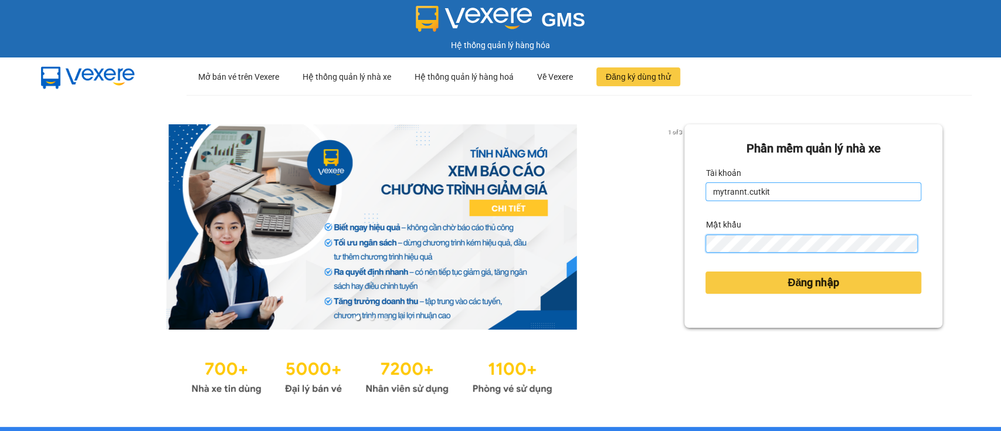
click at [705, 271] on button "Đăng nhập" at bounding box center [813, 282] width 216 height 22
click at [758, 284] on body "GMS Hệ thống [PERSON_NAME] hàng [PERSON_NAME] ··· Mở bán vé trên [GEOGRAPHIC_DA…" at bounding box center [500, 215] width 1001 height 431
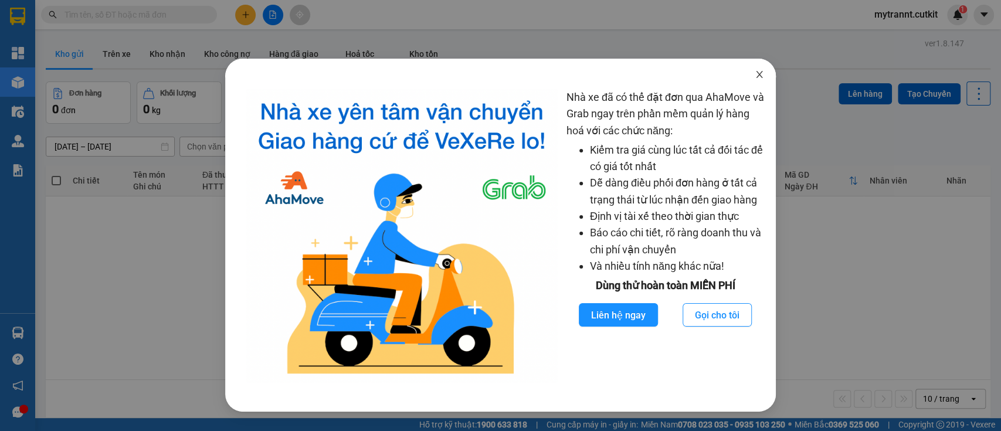
click at [758, 77] on icon "close" at bounding box center [759, 74] width 9 height 9
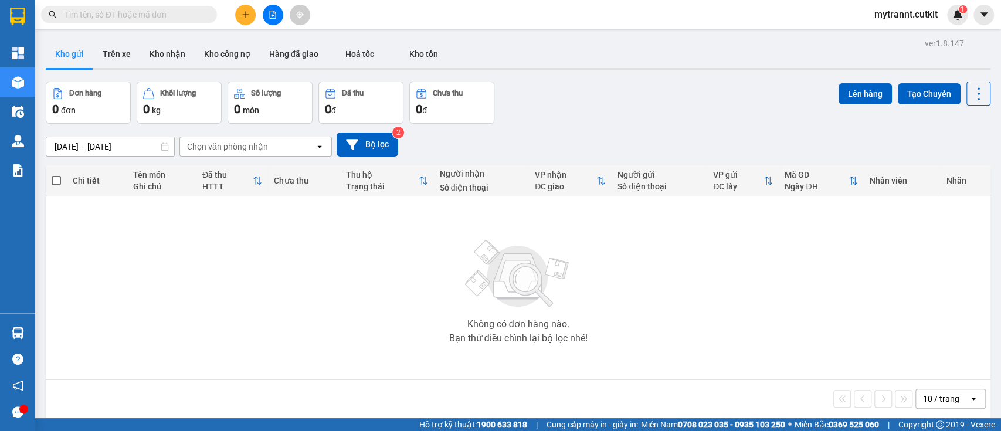
click at [267, 12] on button at bounding box center [273, 15] width 21 height 21
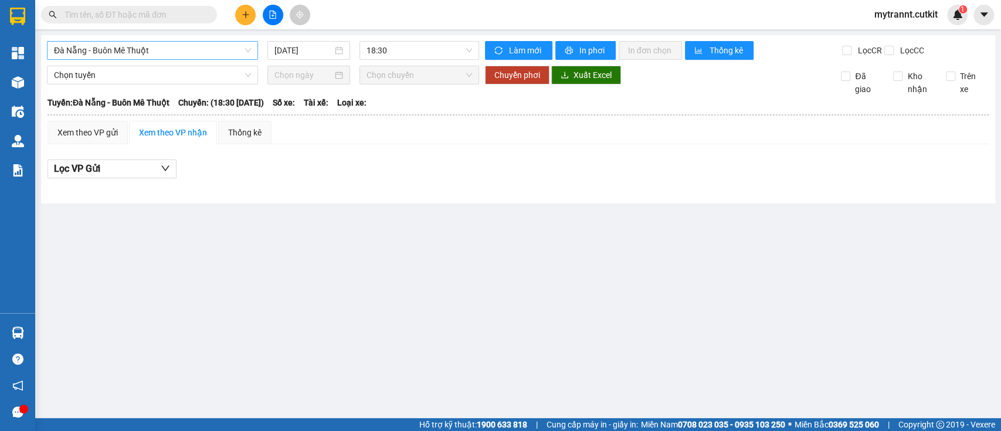
click at [201, 55] on span "Đà Nẵng - Buôn Mê Thuột" at bounding box center [152, 51] width 197 height 18
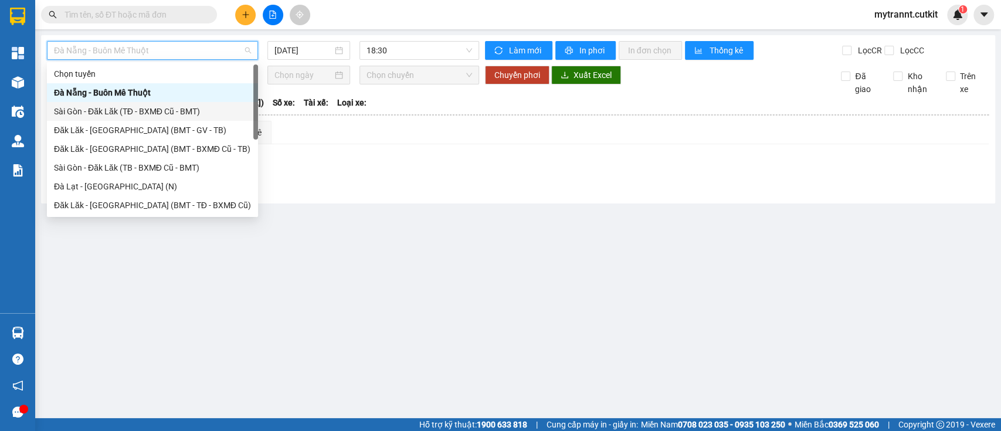
click at [168, 111] on div "Sài Gòn - Đăk Lăk (TĐ - BXMĐ Cũ - BMT)" at bounding box center [152, 111] width 197 height 13
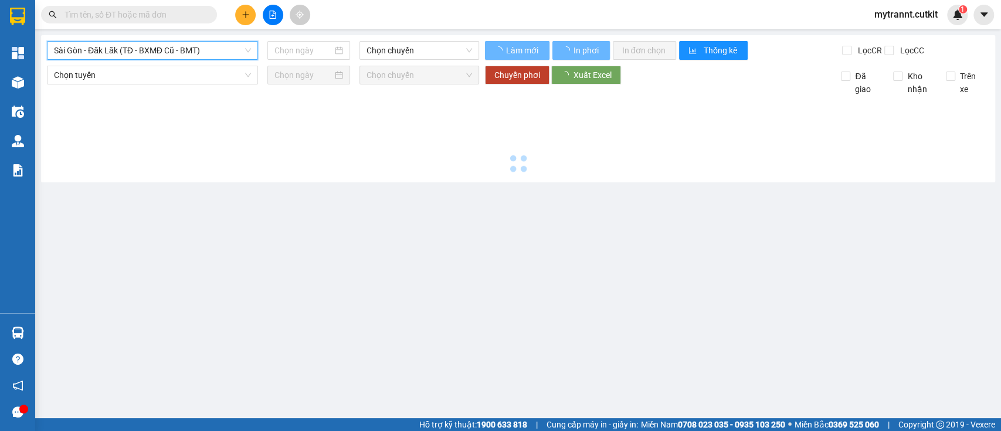
type input "[DATE]"
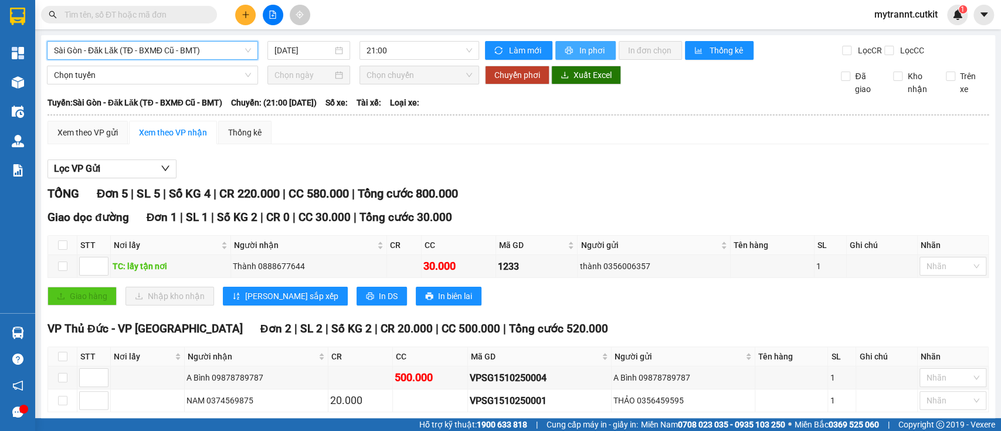
click at [578, 58] on button "In phơi" at bounding box center [585, 50] width 60 height 19
click at [246, 20] on button at bounding box center [245, 15] width 21 height 21
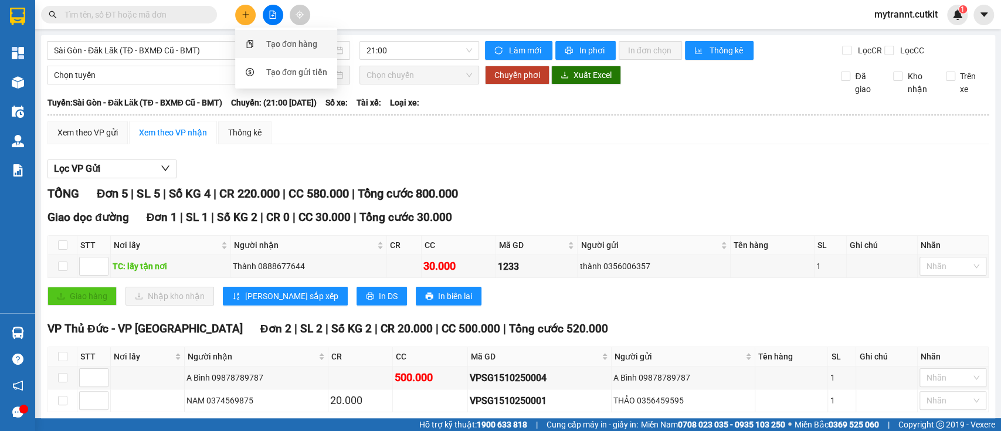
click at [286, 42] on div "Tạo đơn hàng" at bounding box center [291, 44] width 51 height 13
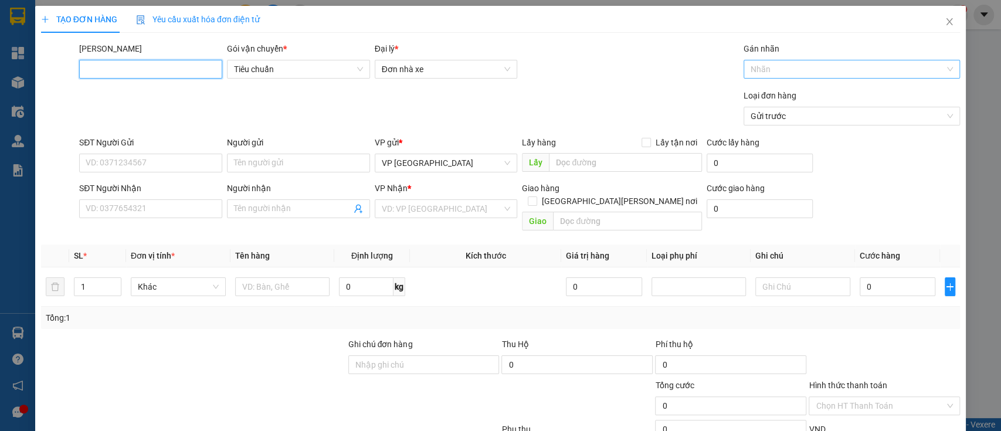
click at [755, 77] on div "Nhãn" at bounding box center [851, 69] width 217 height 19
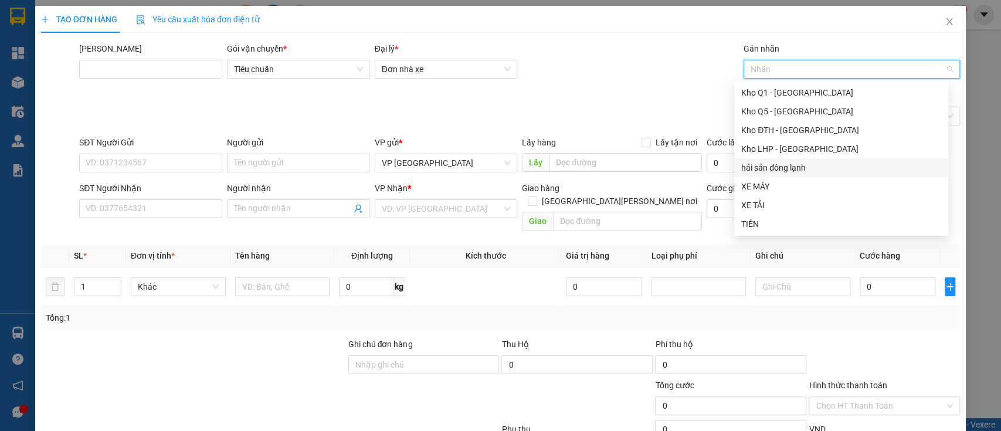
click at [785, 165] on div "hải sản đông lạnh" at bounding box center [841, 167] width 200 height 13
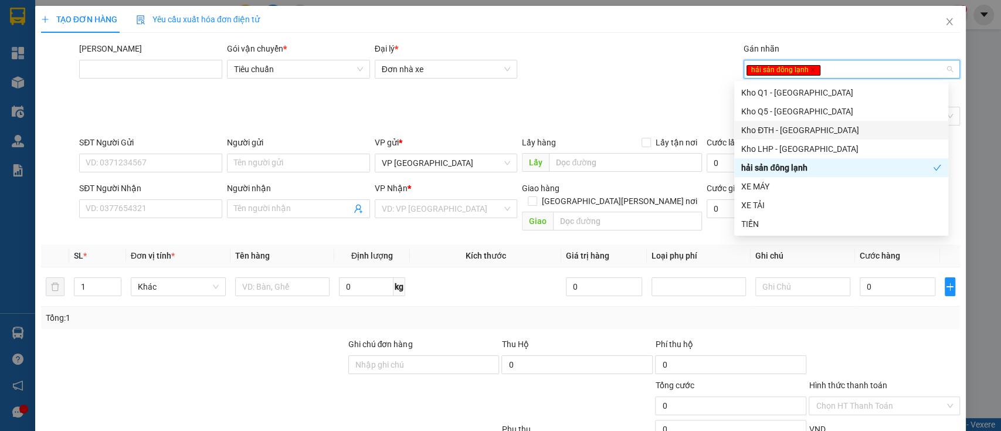
click at [630, 84] on form "Transit Pickup Surcharge Ids Transit Deliver Surcharge Ids Transit Deliver Surc…" at bounding box center [500, 86] width 919 height 88
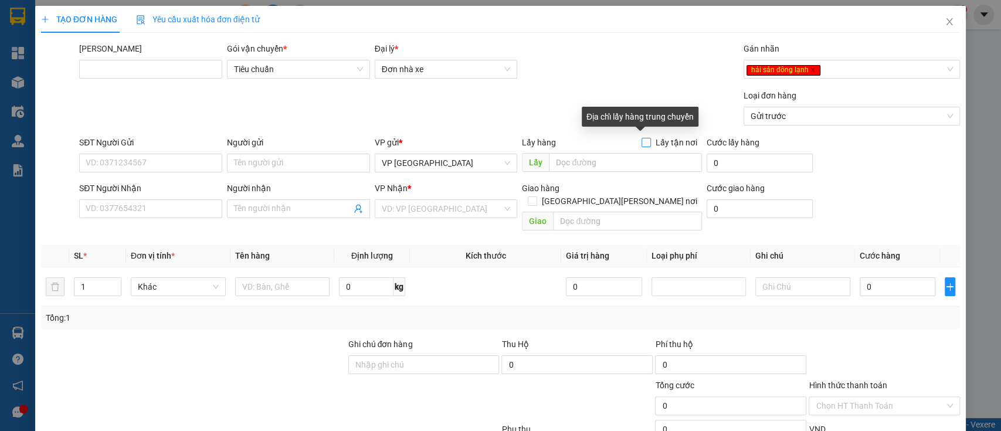
click at [641, 141] on input "Lấy tận nơi" at bounding box center [645, 142] width 8 height 8
checkbox input "true"
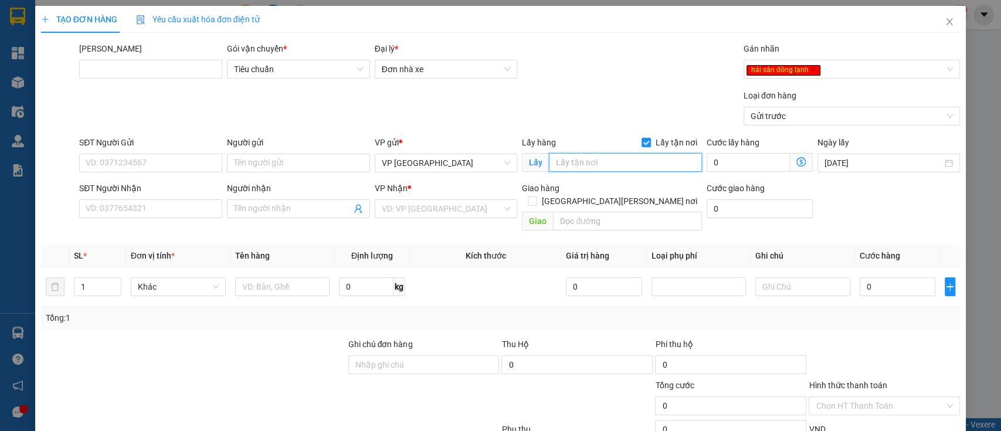
click at [602, 154] on input "search" at bounding box center [625, 162] width 153 height 19
type input "agdjahgdajhsdgajhsd"
click at [945, 26] on icon "close" at bounding box center [949, 21] width 9 height 9
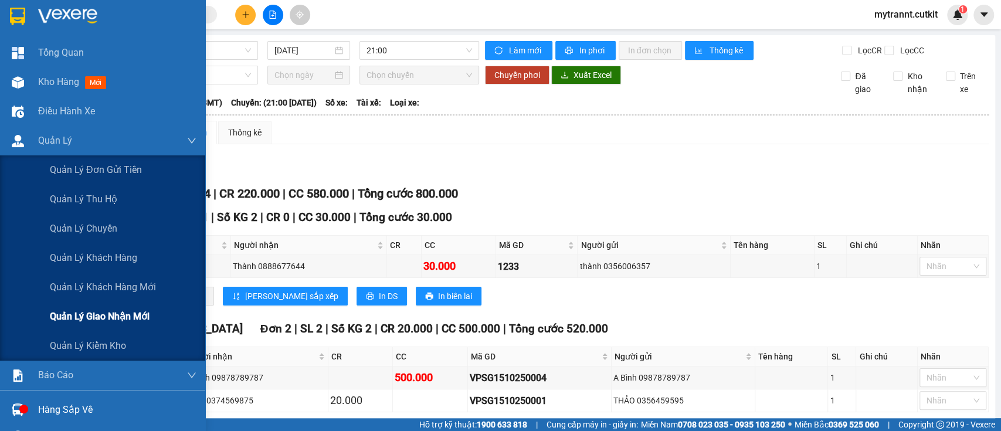
click at [90, 309] on span "Quản lý giao nhận mới" at bounding box center [100, 316] width 100 height 15
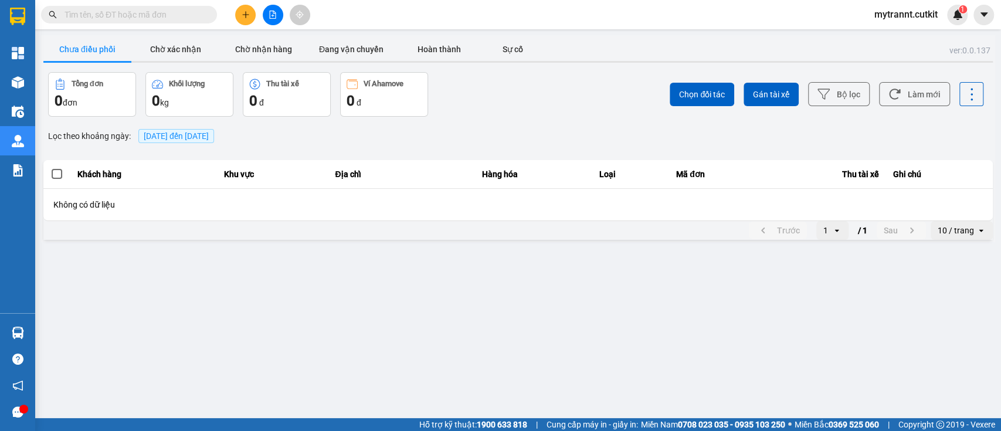
click at [305, 246] on main "ver: 0.0.137 Chưa điều [PERSON_NAME] xác [PERSON_NAME] [PERSON_NAME] hàng Đang …" at bounding box center [500, 209] width 1001 height 418
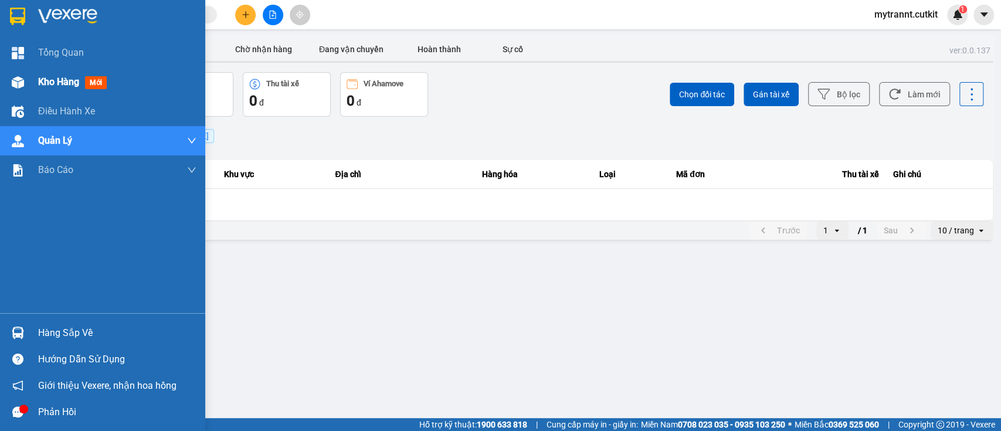
click at [5, 77] on div "Kho hàng mới" at bounding box center [102, 81] width 205 height 29
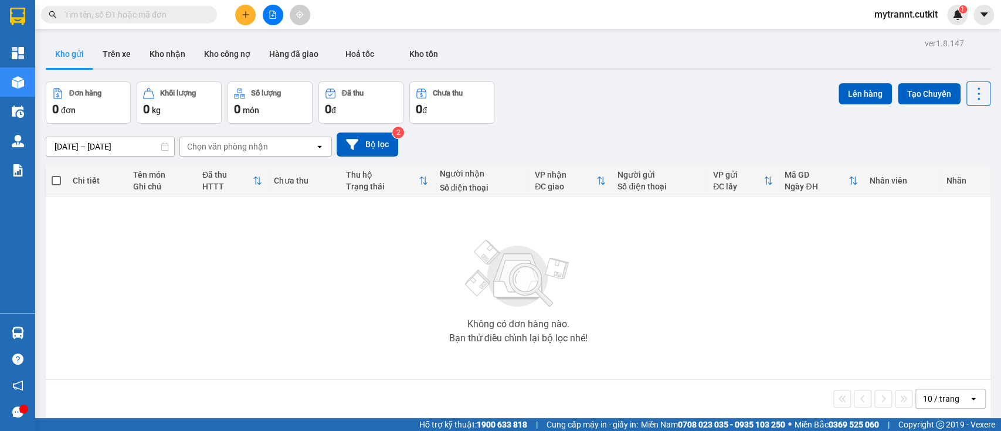
click at [356, 224] on div "Không có đơn hàng nào. Bạn thử điều chỉnh lại bộ lọc nhé!" at bounding box center [518, 288] width 933 height 176
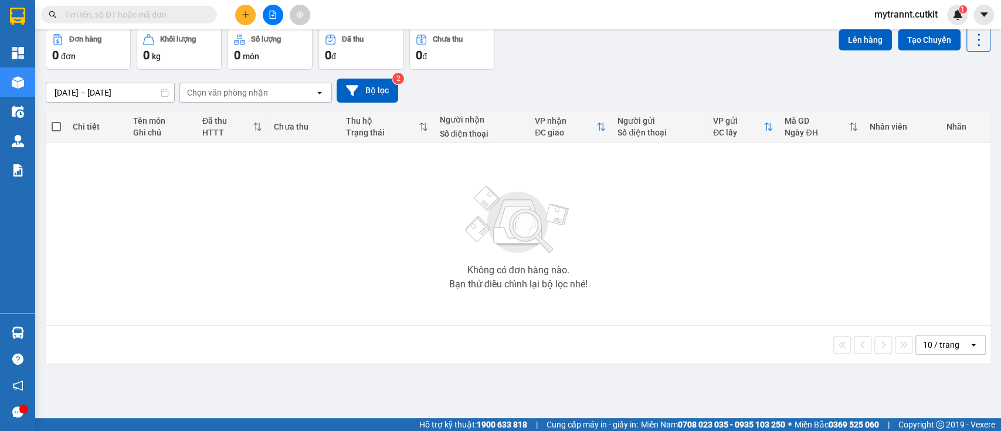
click at [508, 260] on img at bounding box center [517, 220] width 117 height 82
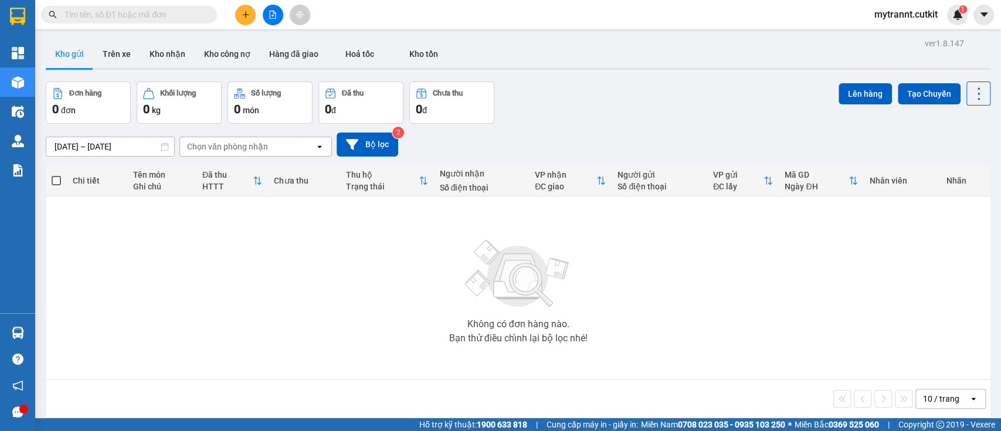
click at [549, 124] on div "[DATE] – [DATE] Press the down arrow key to interact with the calendar and sele…" at bounding box center [518, 145] width 945 height 42
